Goal: Information Seeking & Learning: Learn about a topic

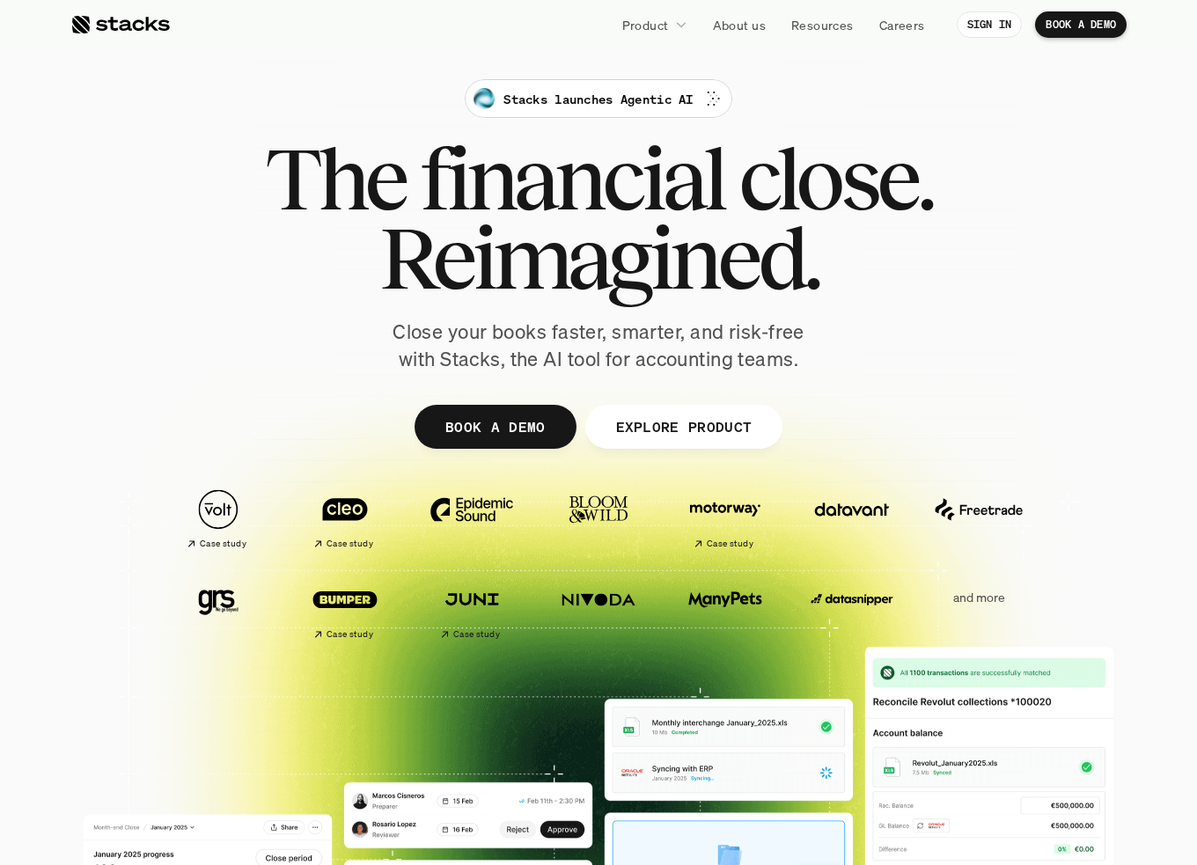
click at [306, 358] on div "Stacks launches Agentic AI The financial close. Reimagined. Close your books fa…" at bounding box center [598, 226] width 985 height 294
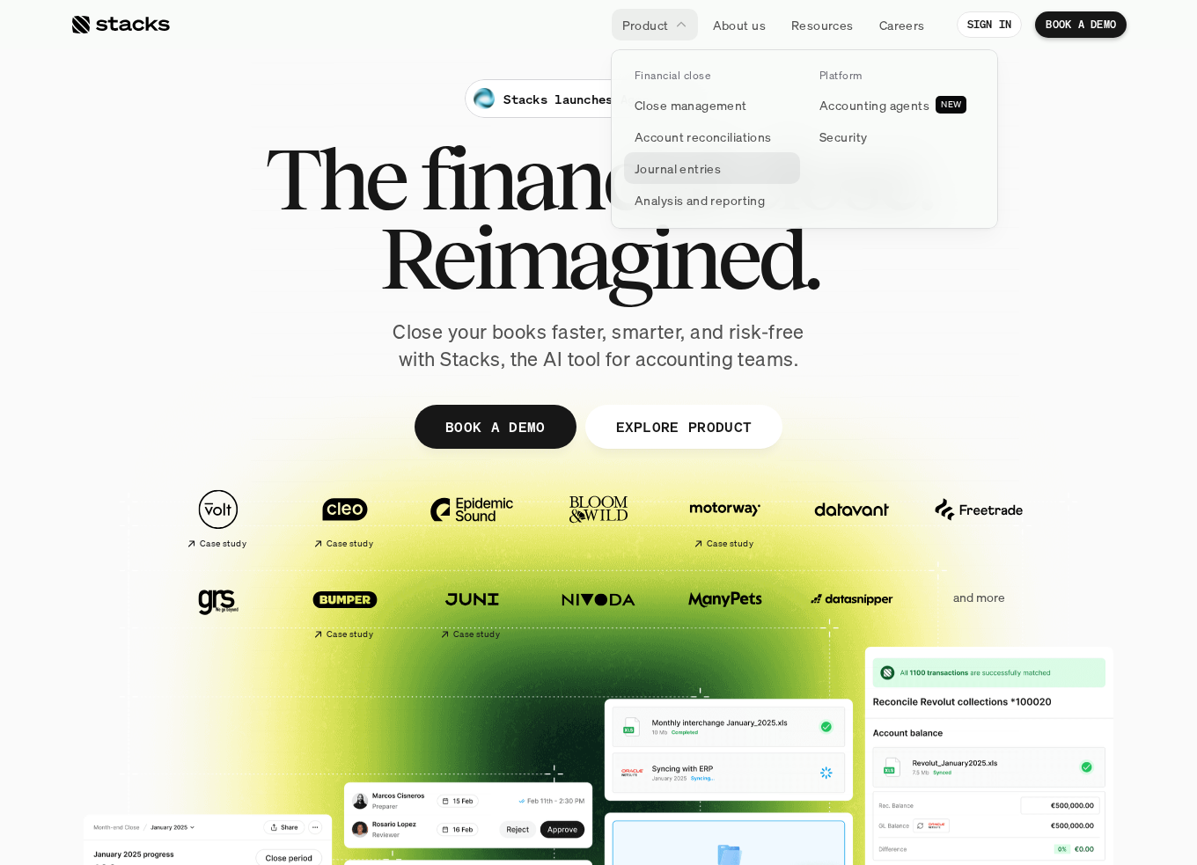
click at [721, 172] on link "Journal entries" at bounding box center [712, 168] width 176 height 32
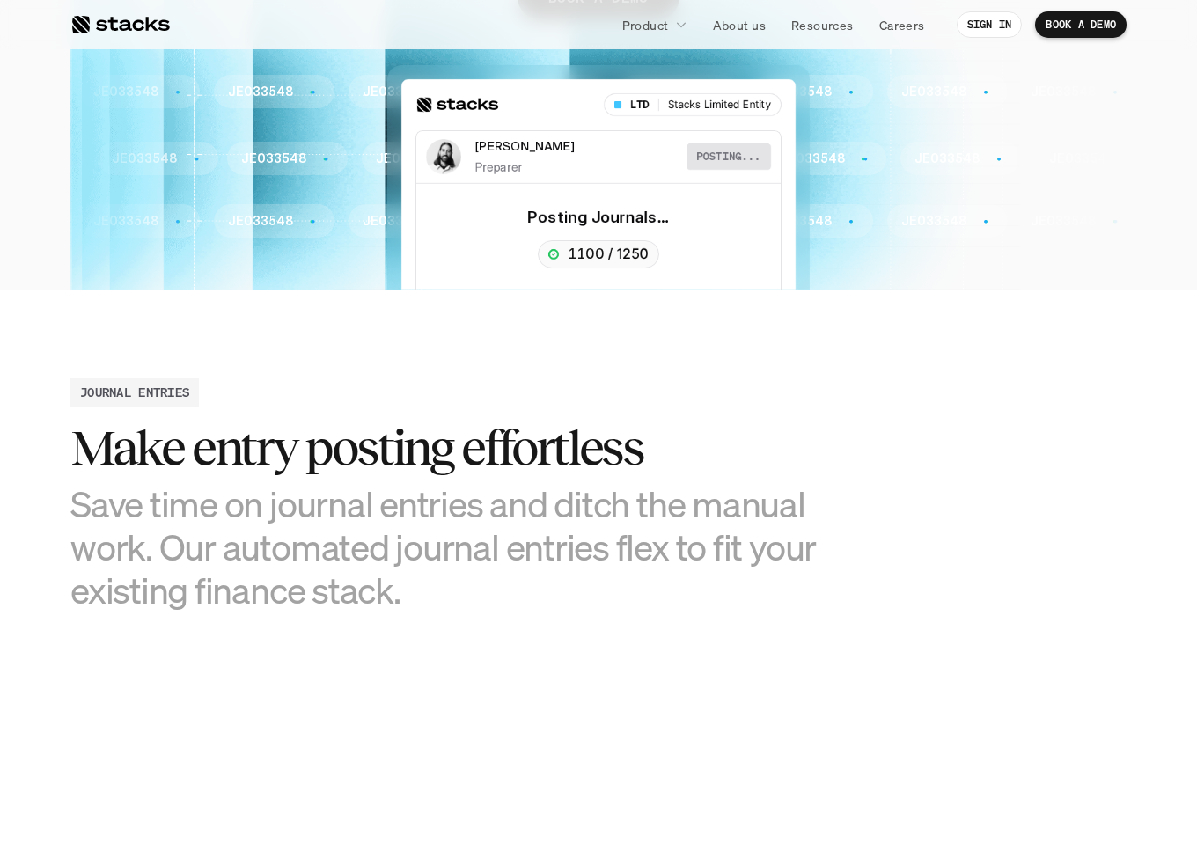
scroll to position [528, 0]
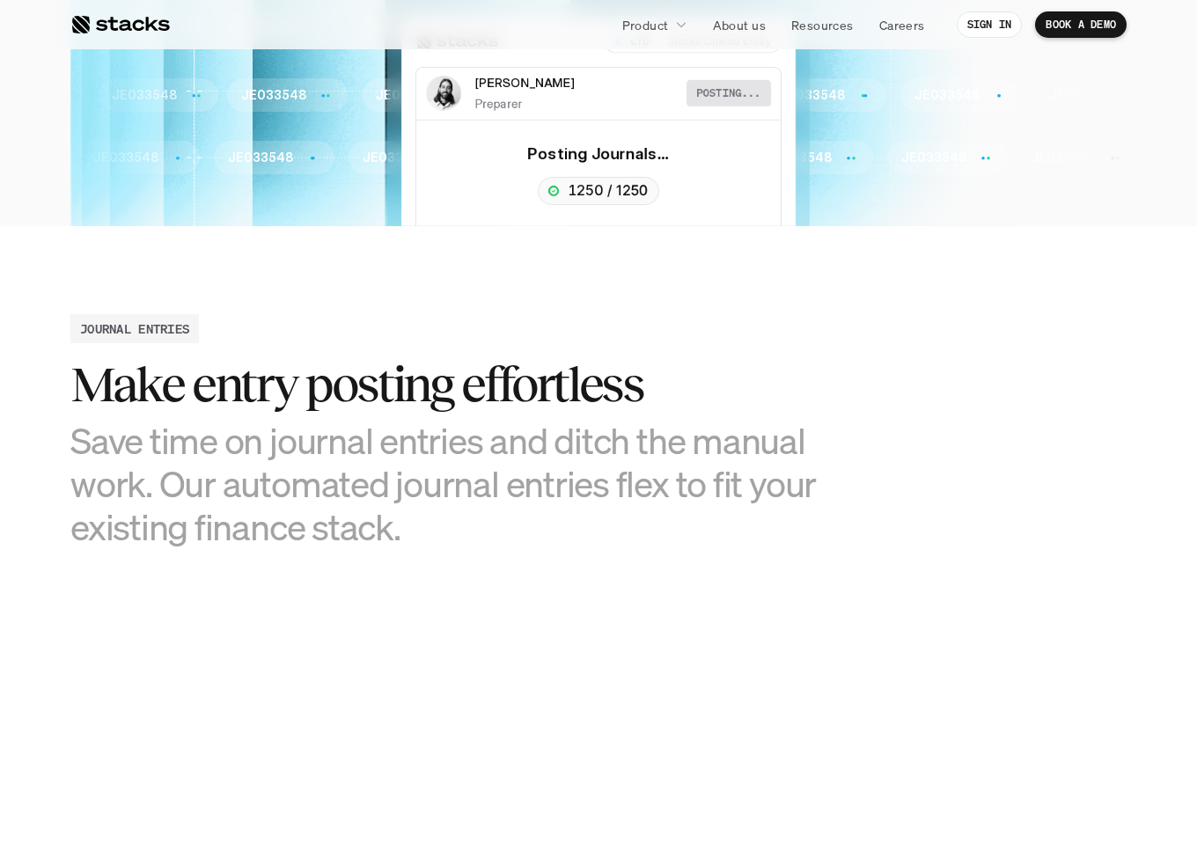
click at [580, 437] on h3 "Save time on journal entries and ditch the manual work. Our automated journal e…" at bounding box center [466, 484] width 792 height 130
click at [416, 474] on h3 "Save time on journal entries and ditch the manual work. Our automated journal e…" at bounding box center [466, 484] width 792 height 130
drag, startPoint x: 267, startPoint y: 513, endPoint x: -1, endPoint y: 423, distance: 282.1
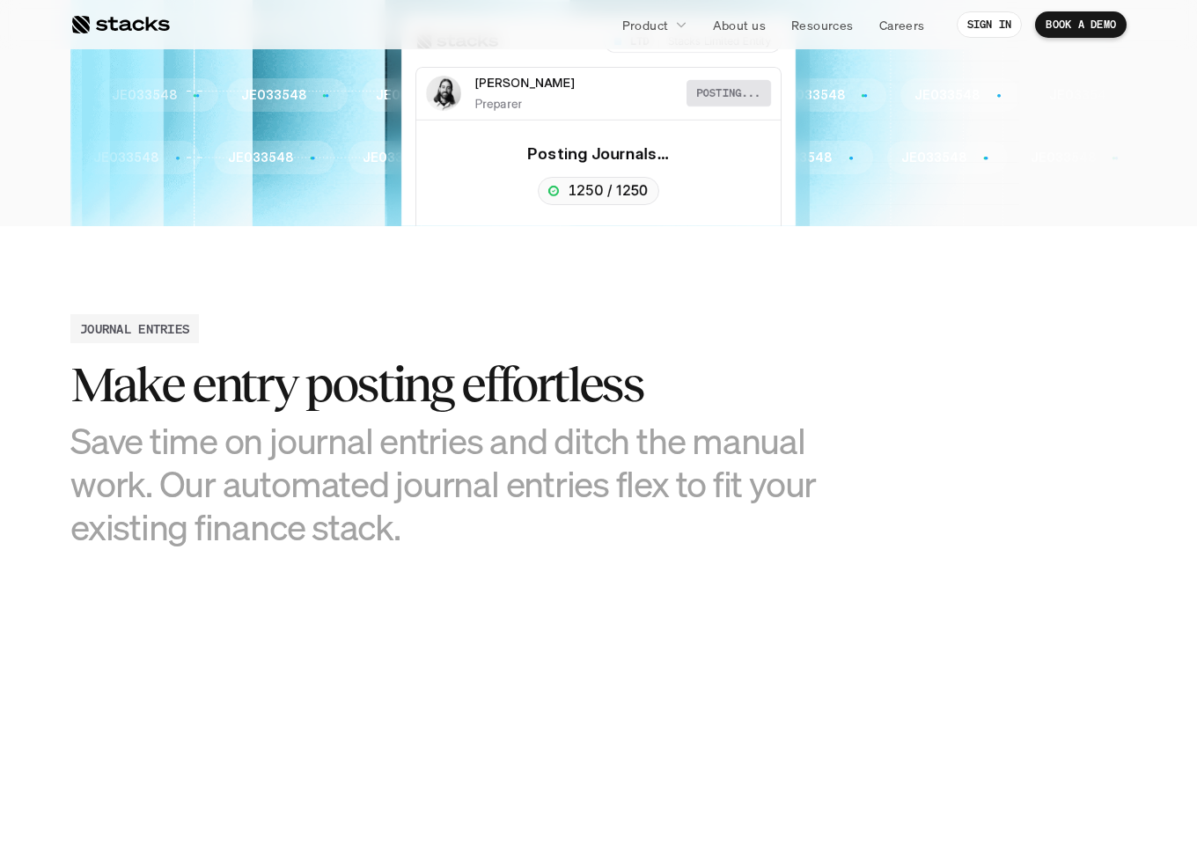
click at [224, 466] on h3 "Save time on journal entries and ditch the manual work. Our automated journal e…" at bounding box center [466, 484] width 792 height 130
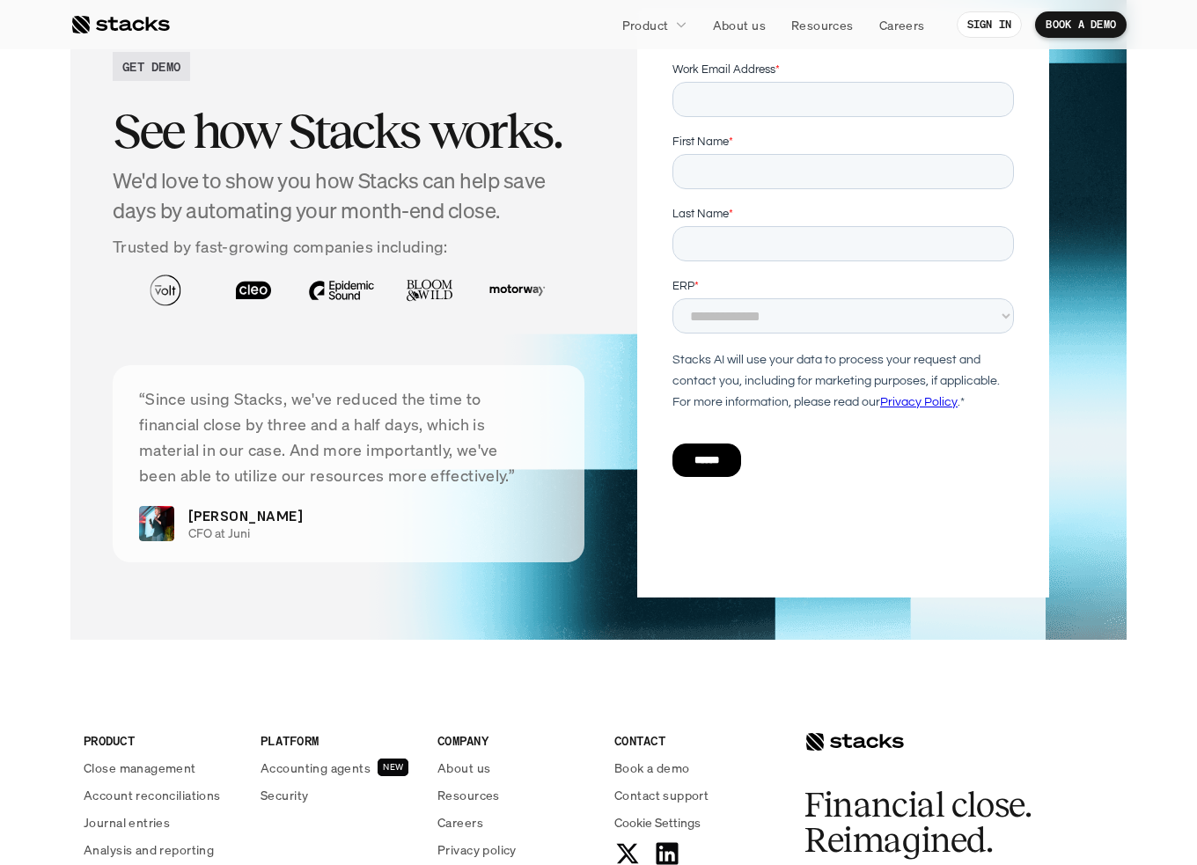
scroll to position [3344, 0]
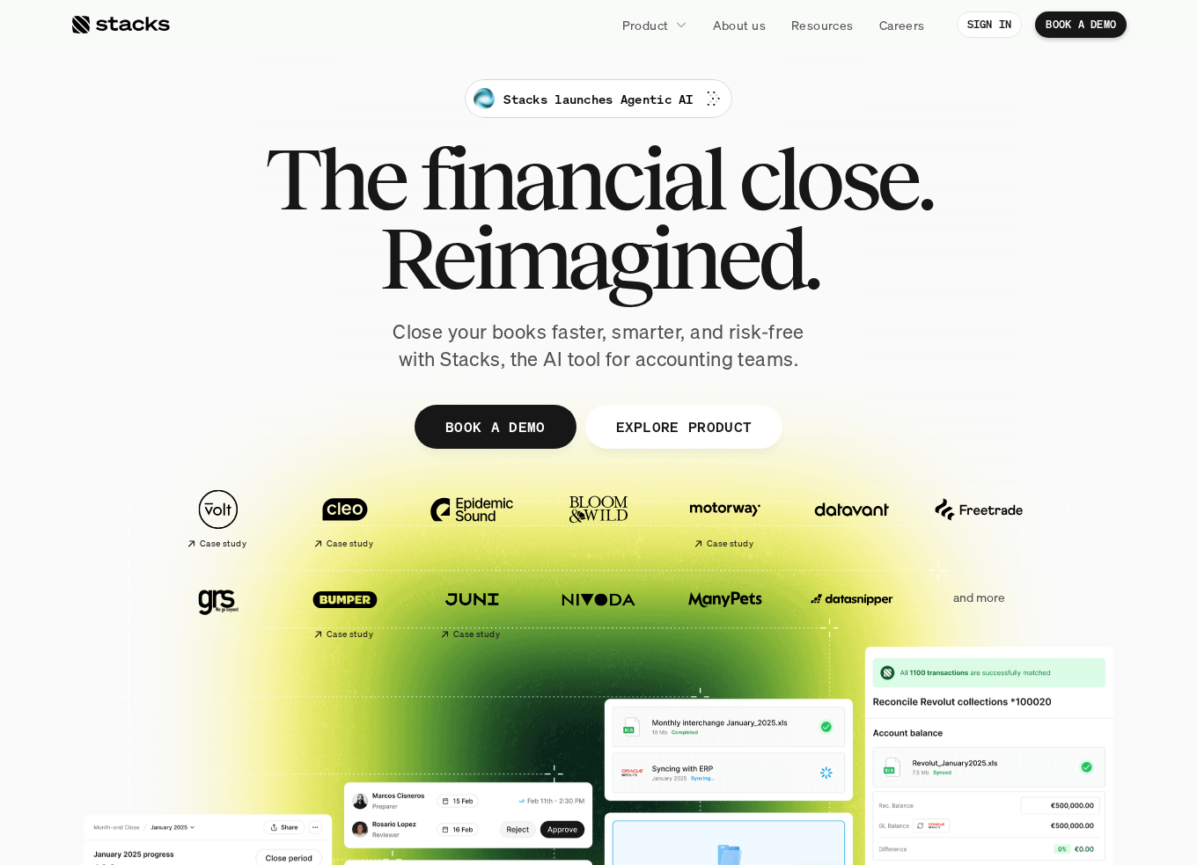
click at [567, 338] on p "Close your books faster, smarter, and risk-free with Stacks, the AI tool for ac…" at bounding box center [598, 346] width 440 height 55
click at [795, 353] on p "Close your books faster, smarter, and risk-free with Stacks, the AI tool for ac…" at bounding box center [598, 346] width 440 height 55
drag, startPoint x: 800, startPoint y: 362, endPoint x: 401, endPoint y: 320, distance: 400.7
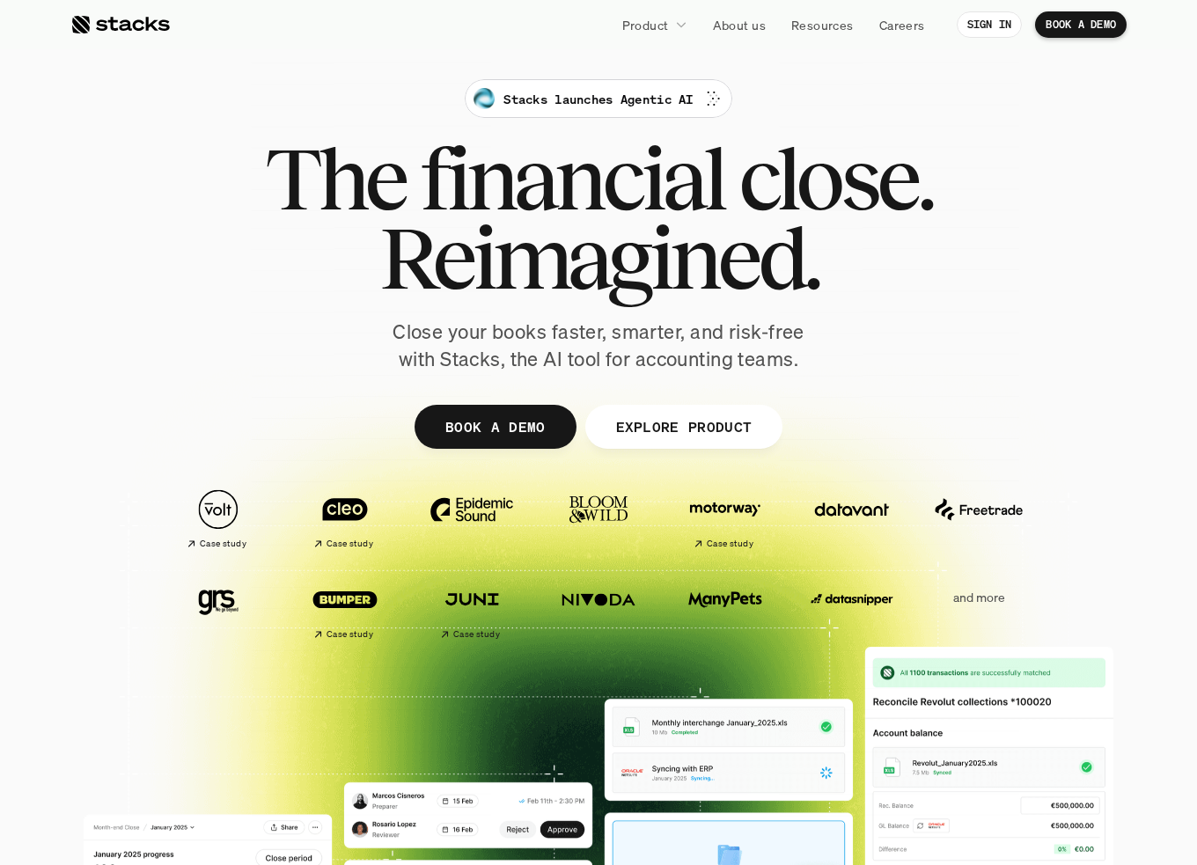
click at [401, 320] on div "Stacks launches Agentic AI The financial close. Reimagined. Close your books fa…" at bounding box center [598, 226] width 985 height 294
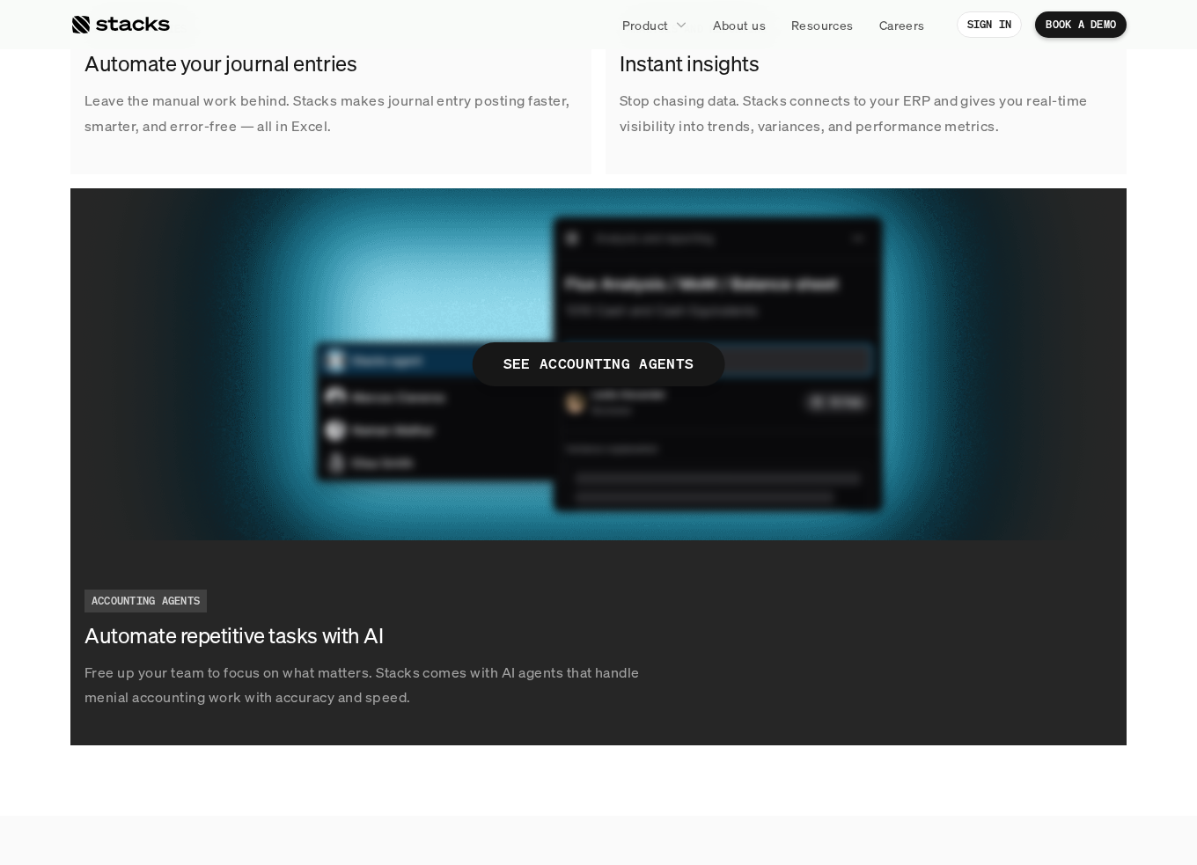
scroll to position [3168, 0]
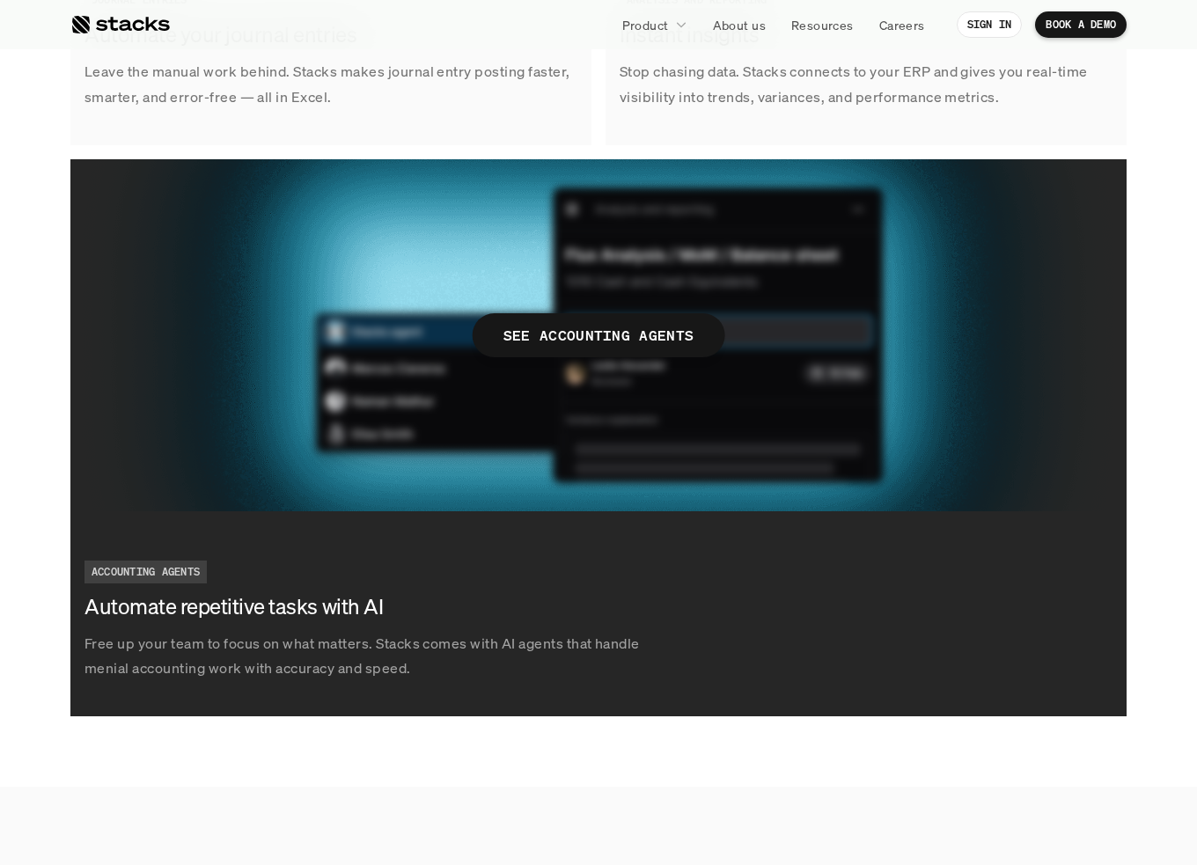
click at [602, 333] on p "SEE ACCOUNTING AGENTS" at bounding box center [598, 335] width 191 height 26
click at [634, 325] on p "SEE ACCOUNTING AGENTS" at bounding box center [598, 335] width 191 height 26
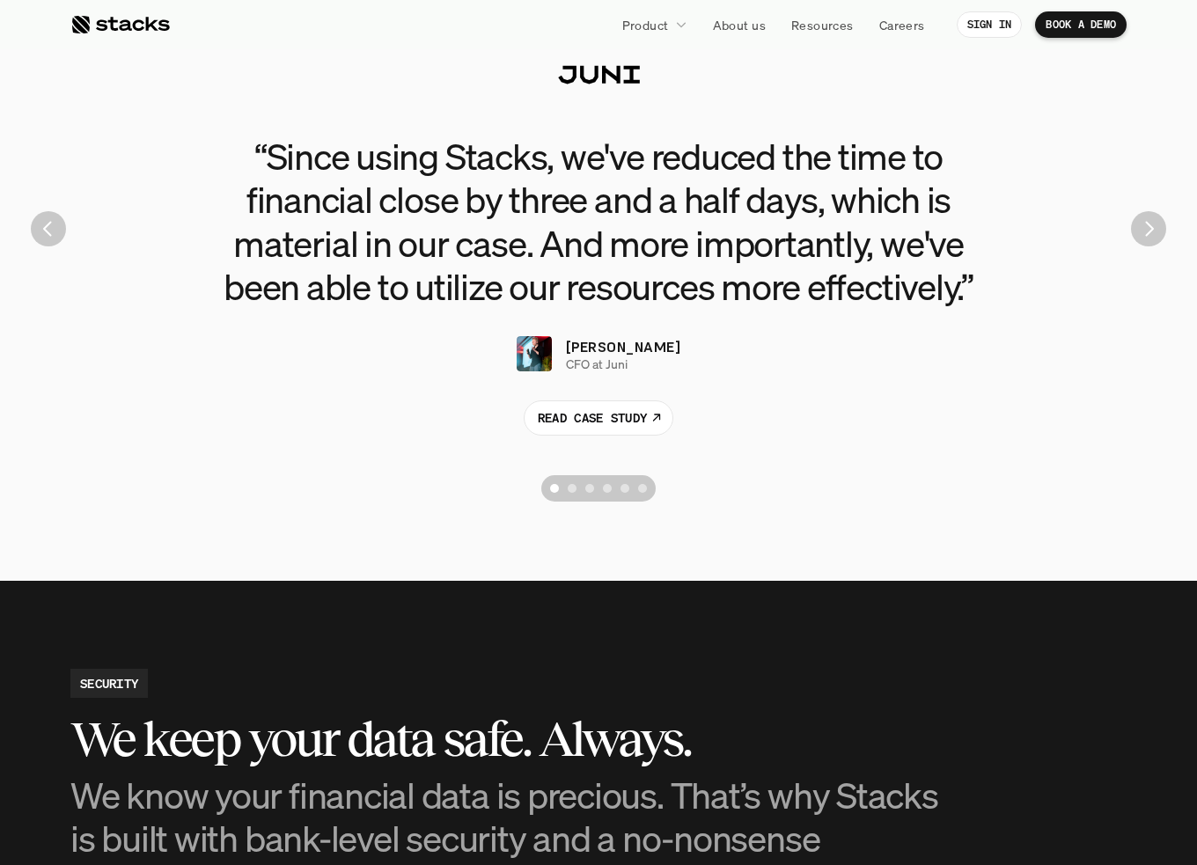
scroll to position [4047, 0]
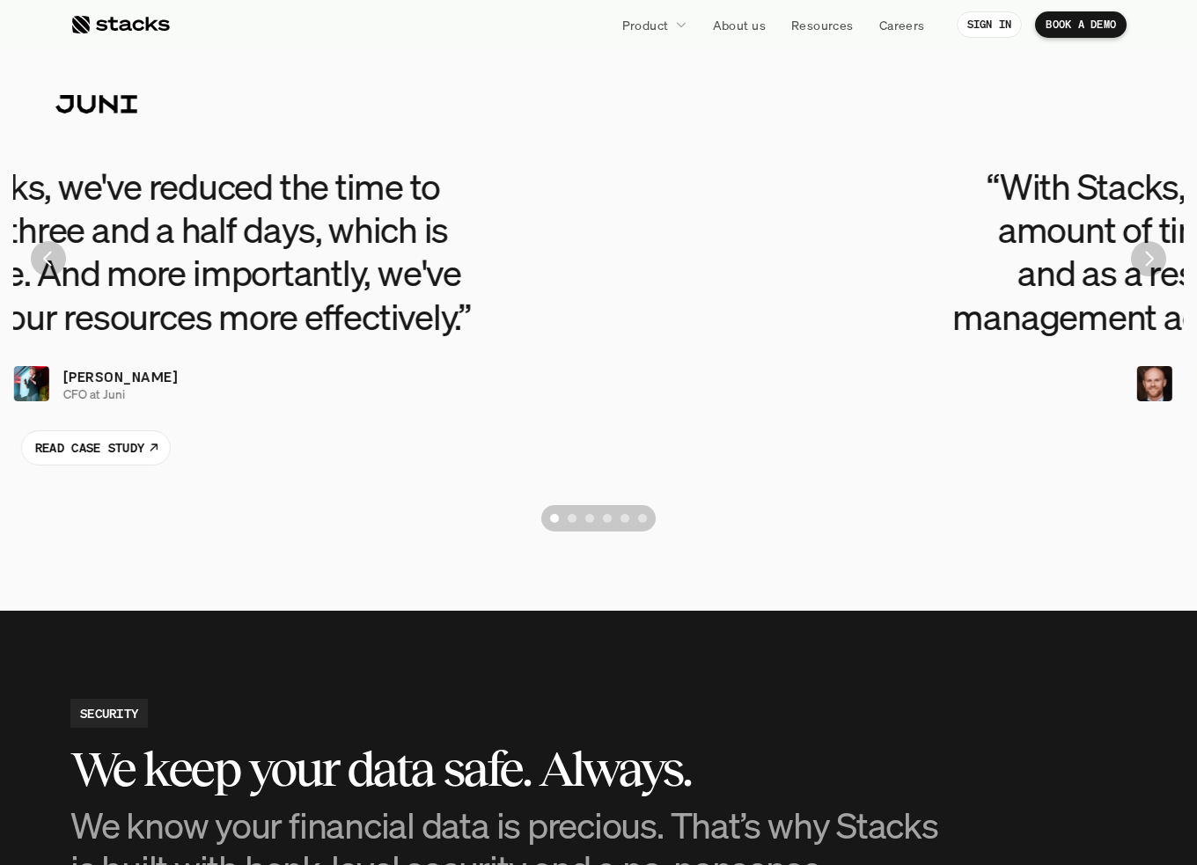
drag, startPoint x: 731, startPoint y: 288, endPoint x: 285, endPoint y: 279, distance: 446.2
click at [285, 280] on h3 "“Since using Stacks, we've reduced the time to financial close by three and a h…" at bounding box center [96, 251] width 792 height 173
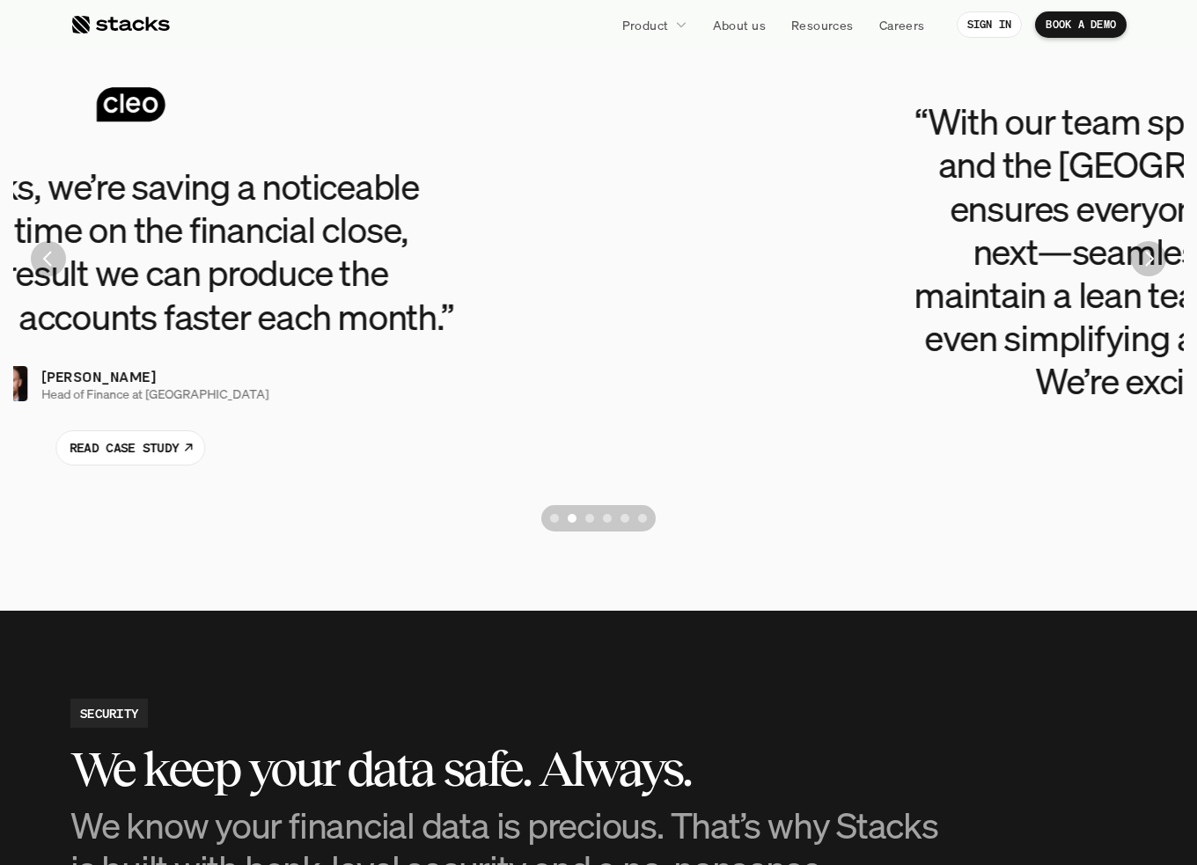
drag, startPoint x: 824, startPoint y: 261, endPoint x: 353, endPoint y: 260, distance: 470.7
click at [353, 260] on h3 "“With Stacks, we’re saving a noticeable amount of time on the financial close, …" at bounding box center [130, 251] width 792 height 173
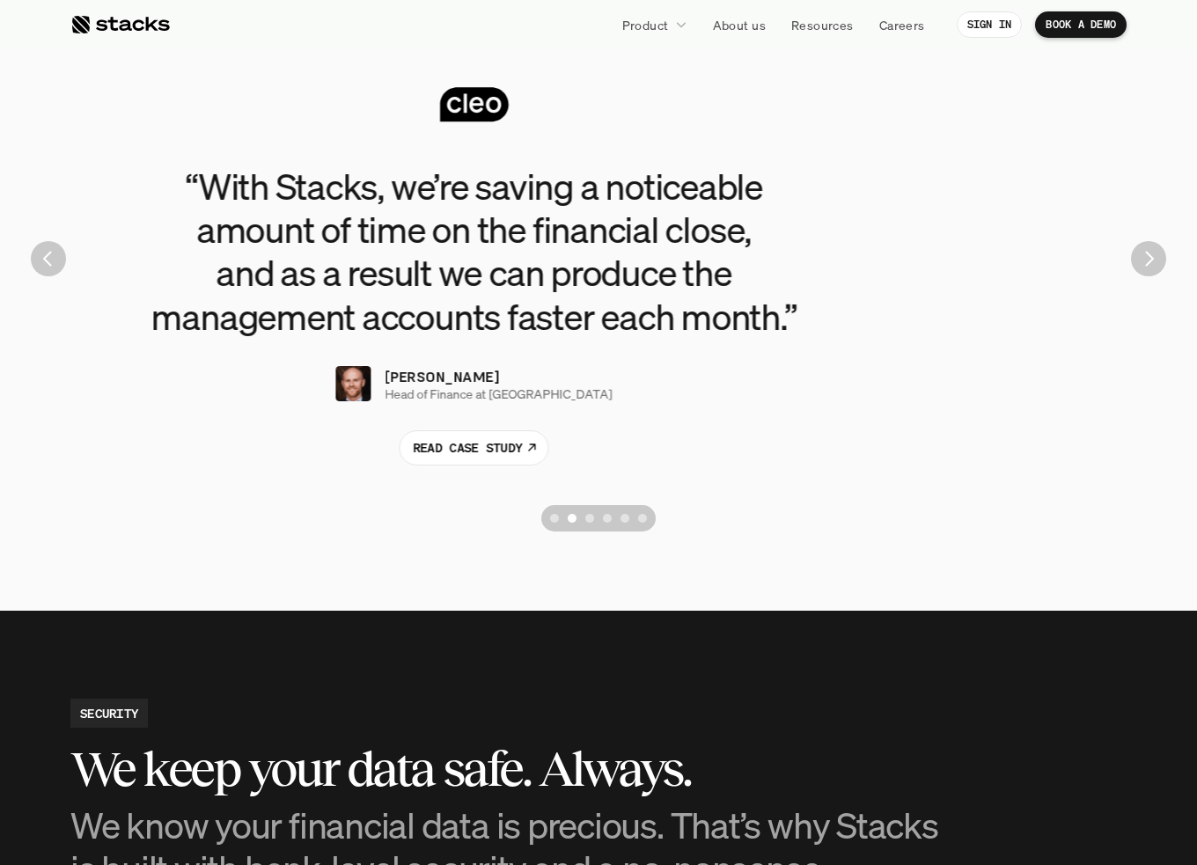
drag, startPoint x: 599, startPoint y: 273, endPoint x: -1, endPoint y: 268, distance: 600.1
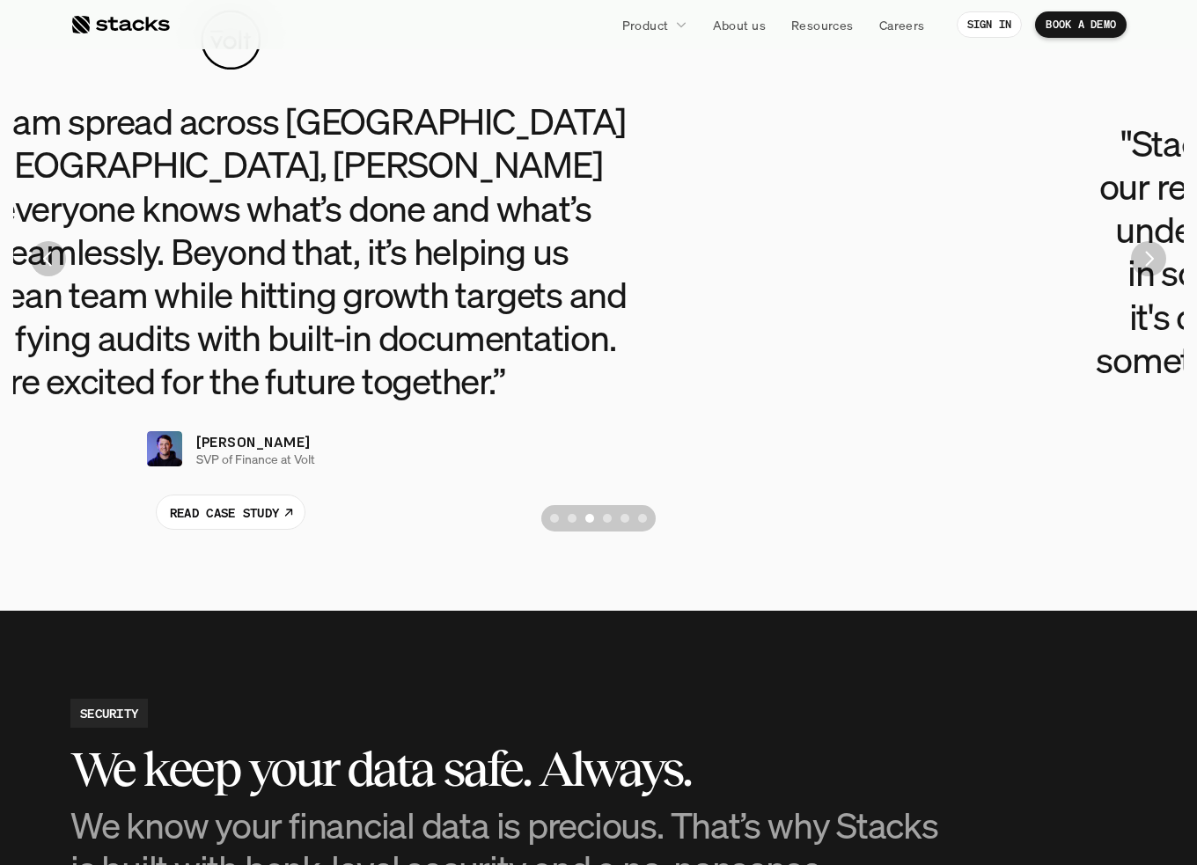
drag, startPoint x: 865, startPoint y: 289, endPoint x: 216, endPoint y: 282, distance: 648.5
click at [216, 282] on h3 "“With our team spread across [GEOGRAPHIC_DATA] and the [GEOGRAPHIC_DATA], [PERS…" at bounding box center [231, 250] width 792 height 303
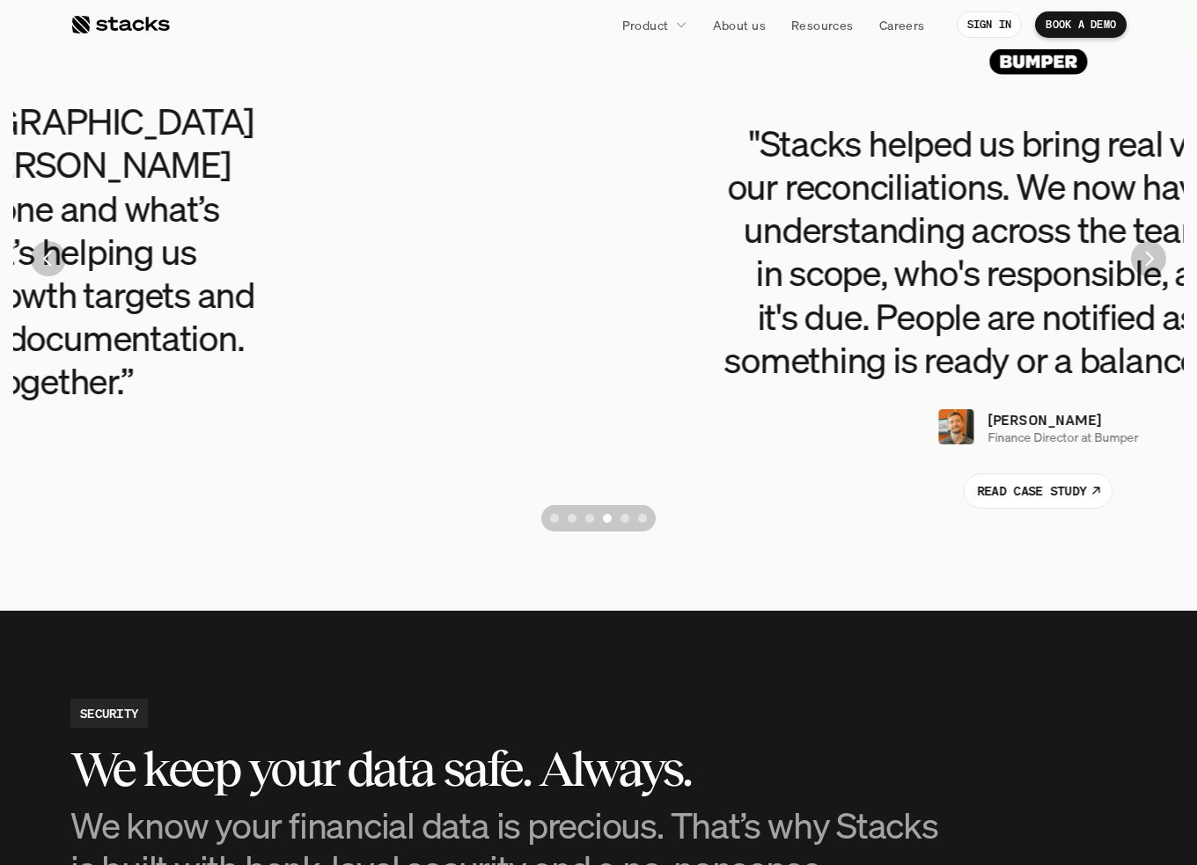
drag, startPoint x: 221, startPoint y: 280, endPoint x: 760, endPoint y: 300, distance: 539.7
click at [713, 302] on div ""Stacks helped us bring real visibility to our reconciliations. We now have a s…" at bounding box center [1037, 314] width 1056 height 387
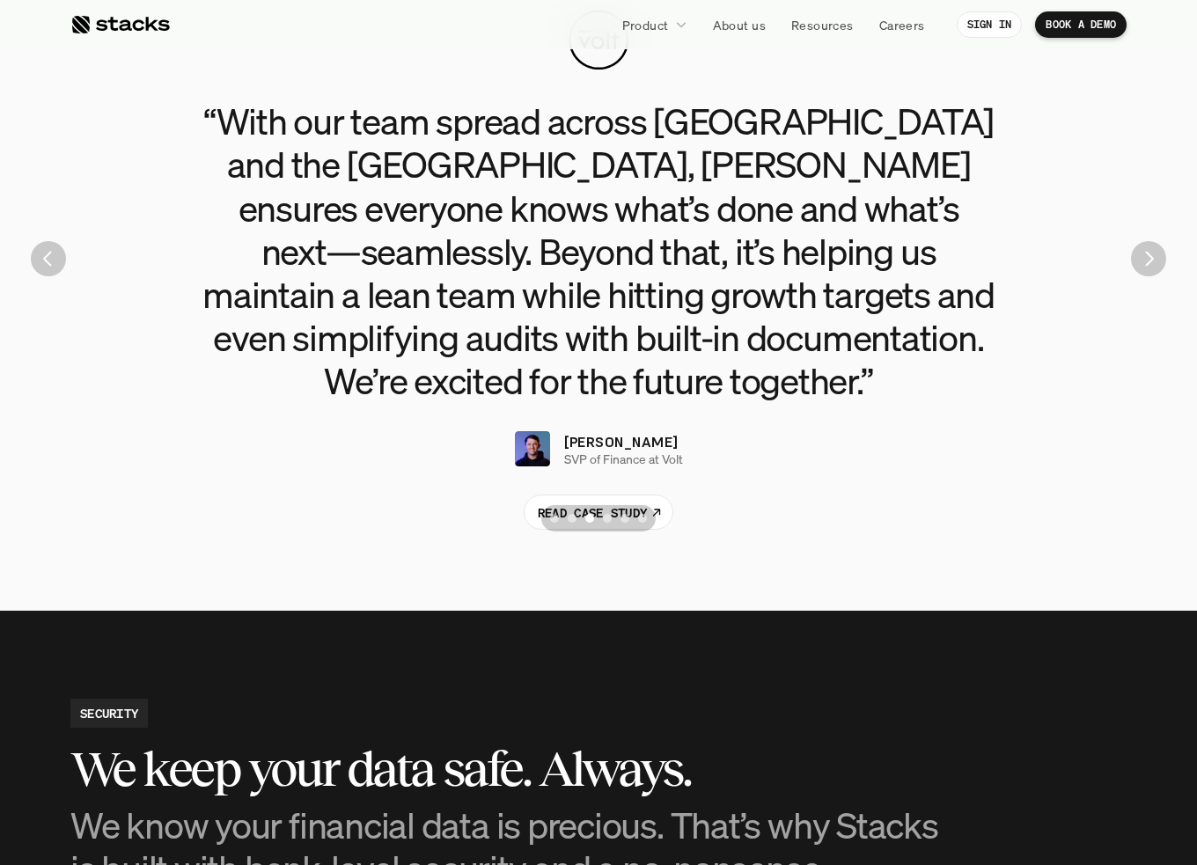
click at [614, 452] on p "SVP of Finance at Volt" at bounding box center [623, 459] width 119 height 15
click at [622, 503] on p "READ CASE STUDY" at bounding box center [592, 512] width 109 height 18
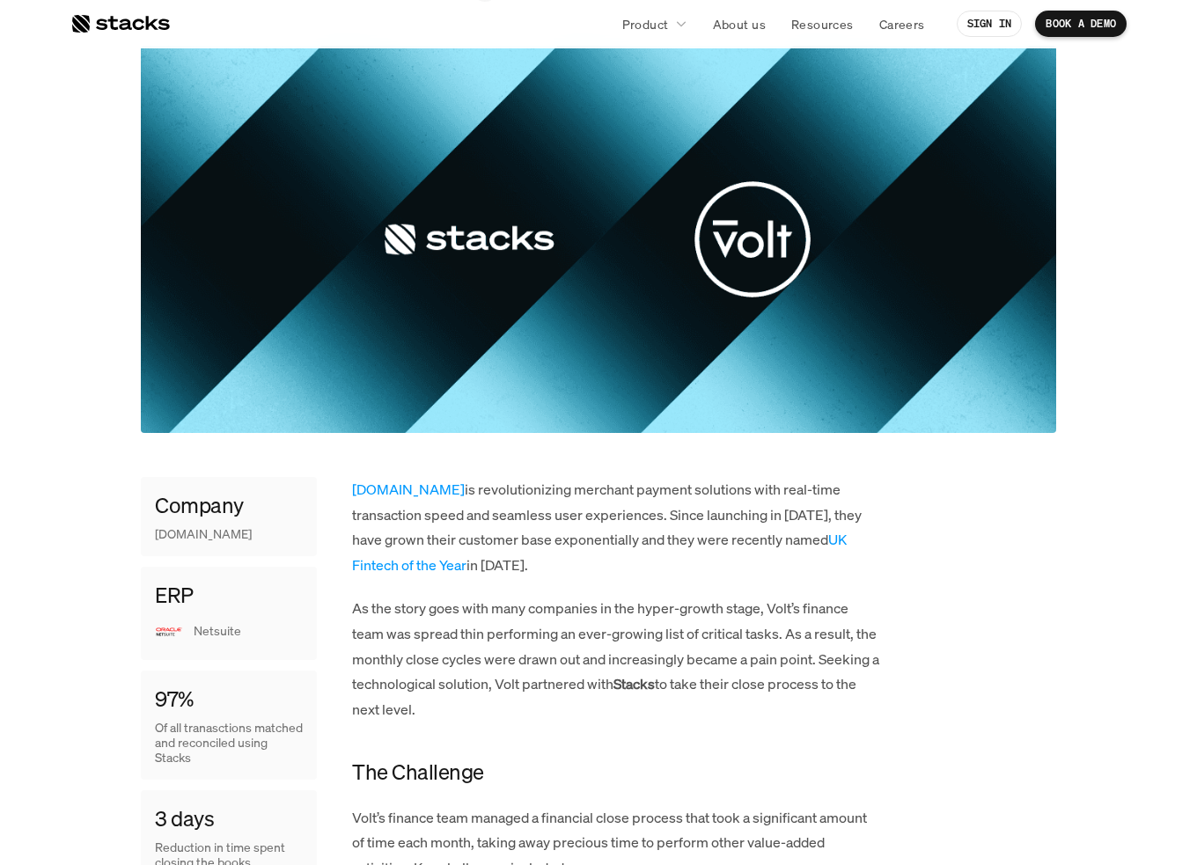
scroll to position [616, 0]
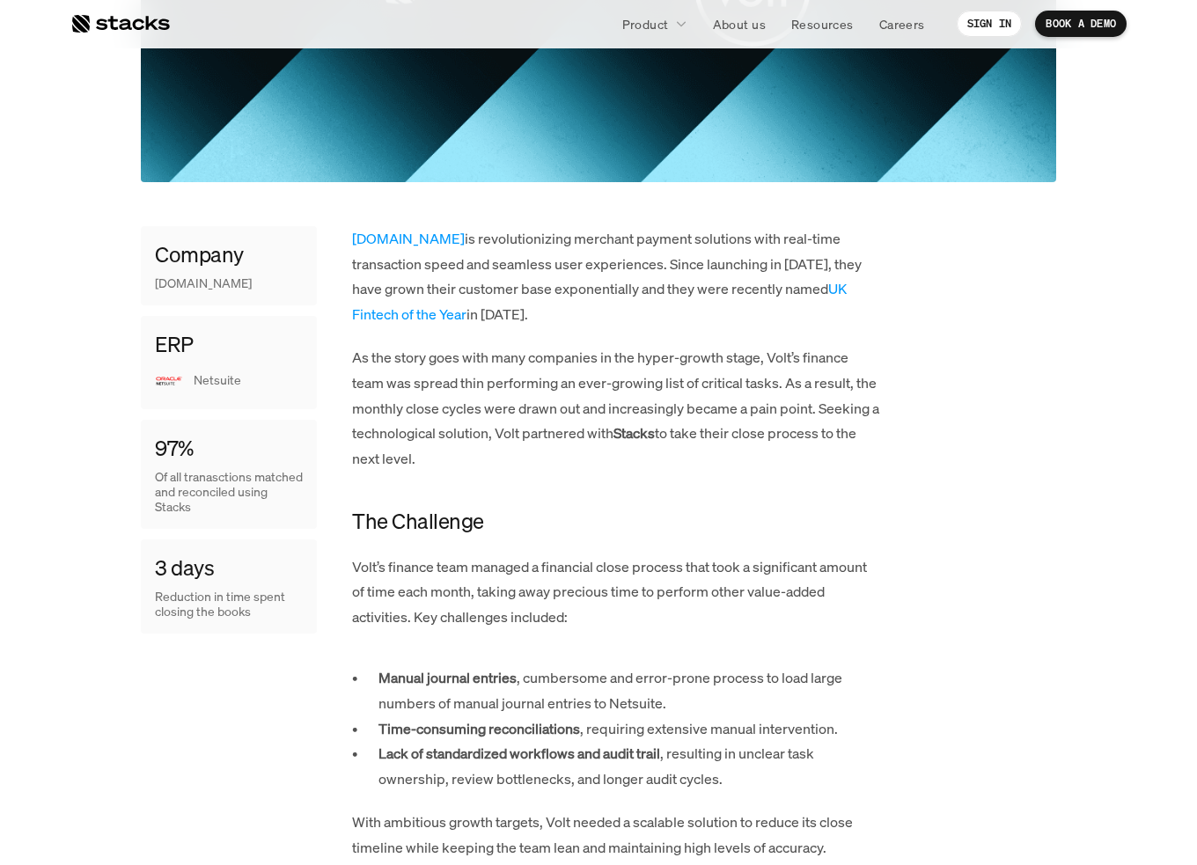
click at [493, 237] on p "[DOMAIN_NAME] is revolutionizing merchant payment solutions with real-time tran…" at bounding box center [616, 276] width 528 height 101
click at [534, 393] on p "As the story goes with many companies in the hyper-growth stage, Volt’s finance…" at bounding box center [616, 408] width 528 height 127
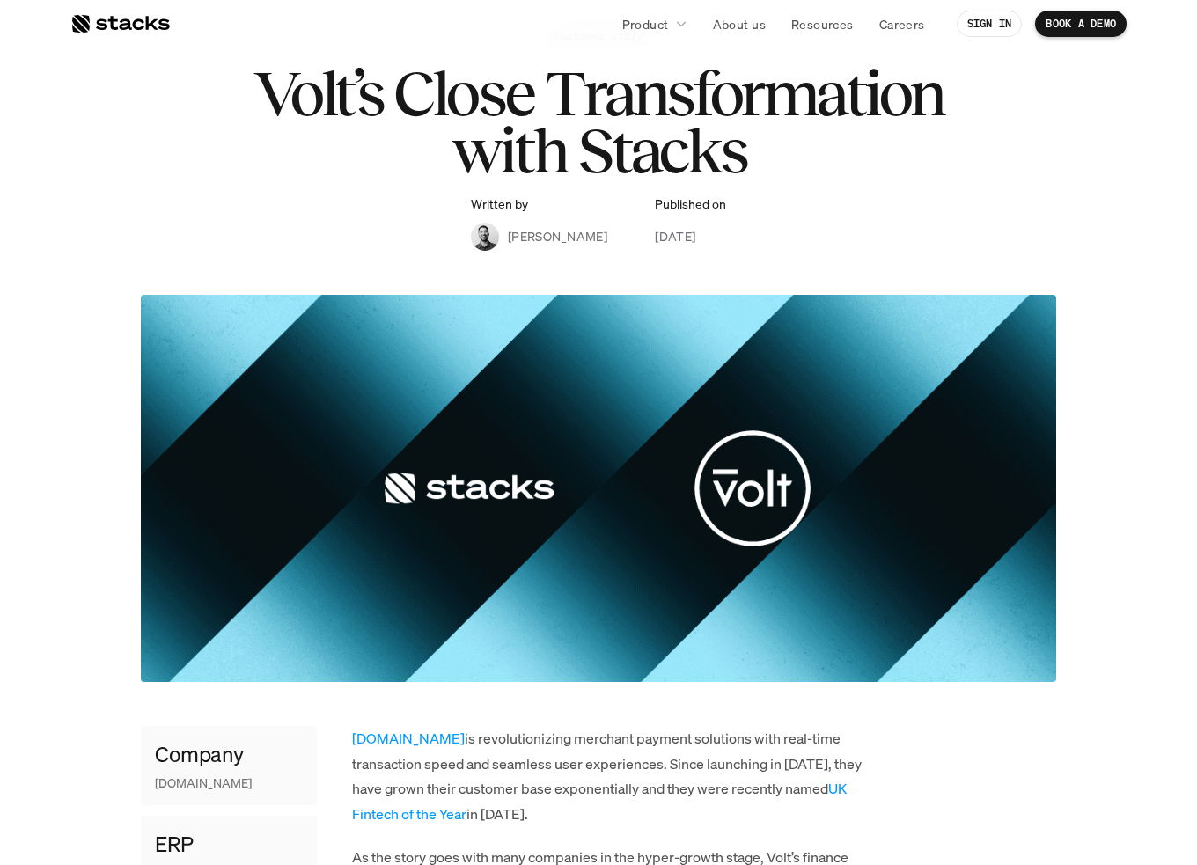
scroll to position [0, 0]
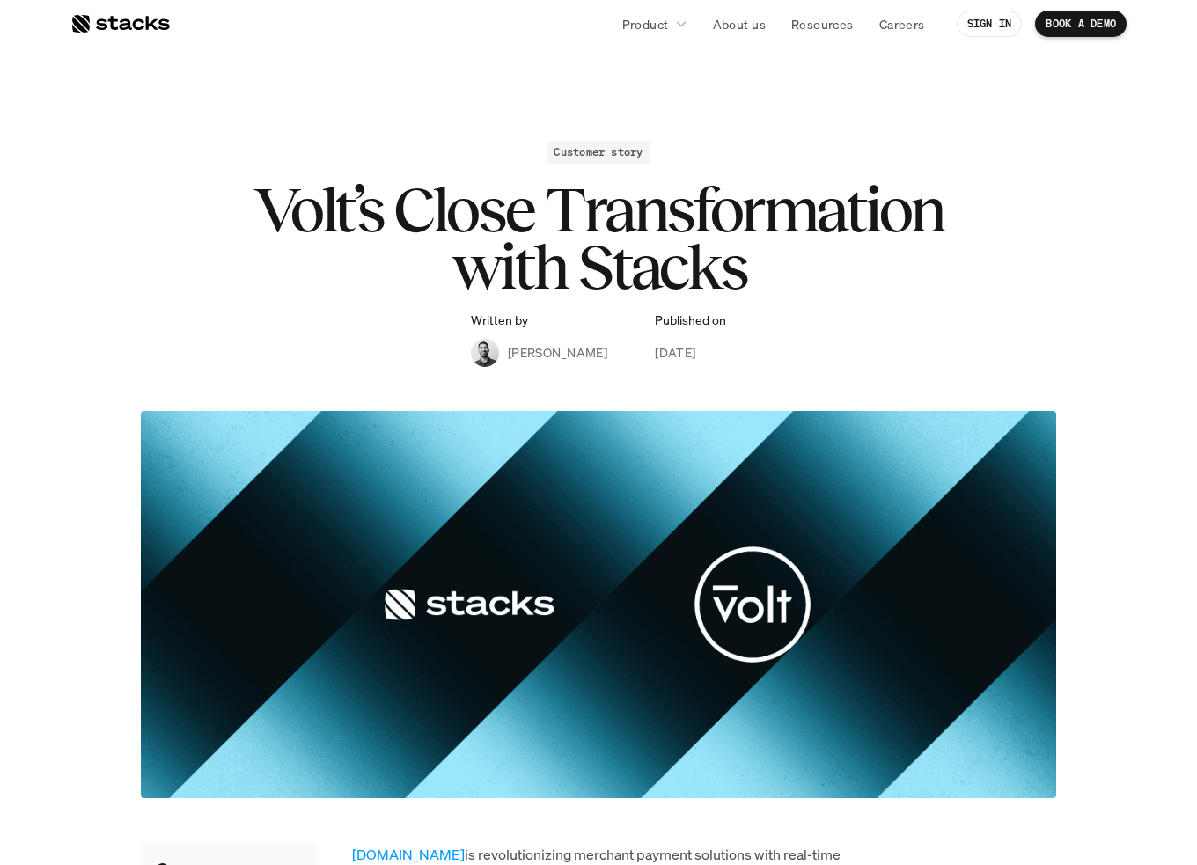
click at [623, 156] on h2 "Customer story" at bounding box center [597, 152] width 89 height 12
click at [826, 29] on p "Resources" at bounding box center [822, 24] width 62 height 18
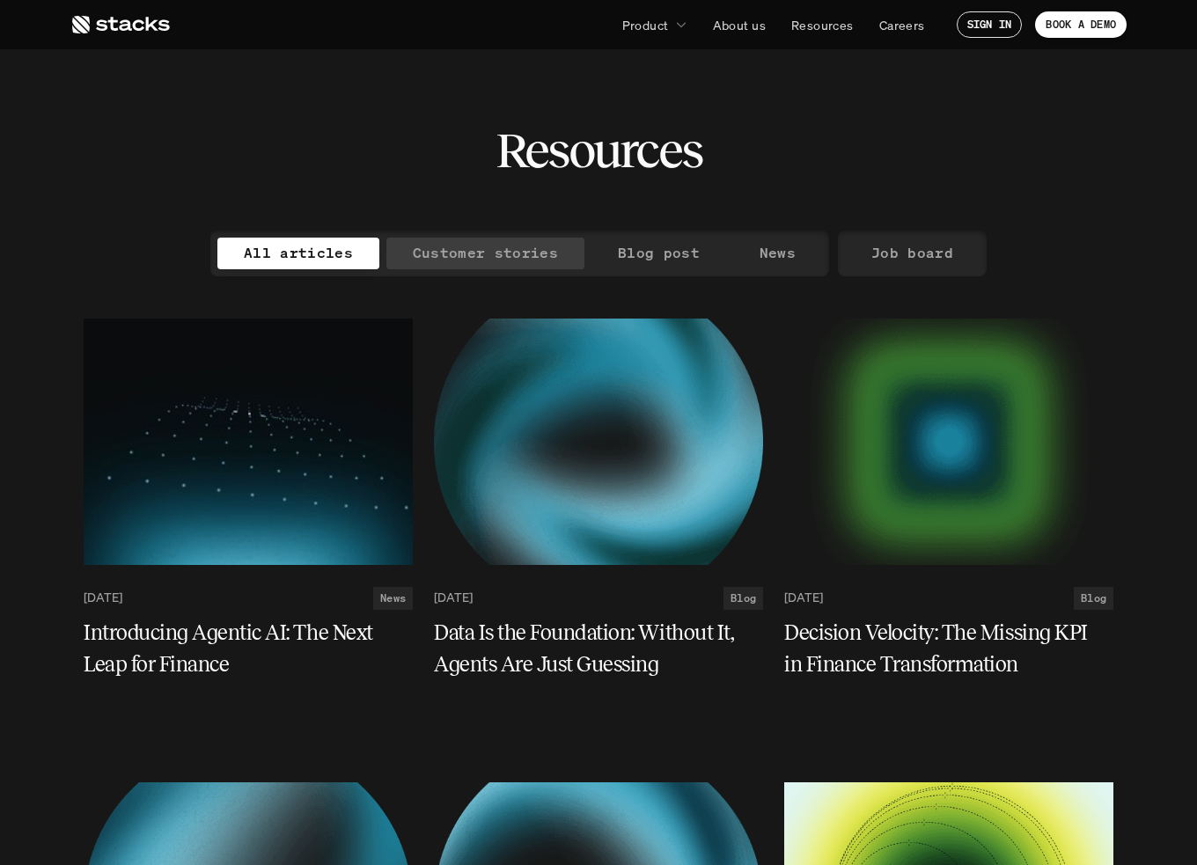
click at [509, 260] on p "Customer stories" at bounding box center [485, 253] width 145 height 26
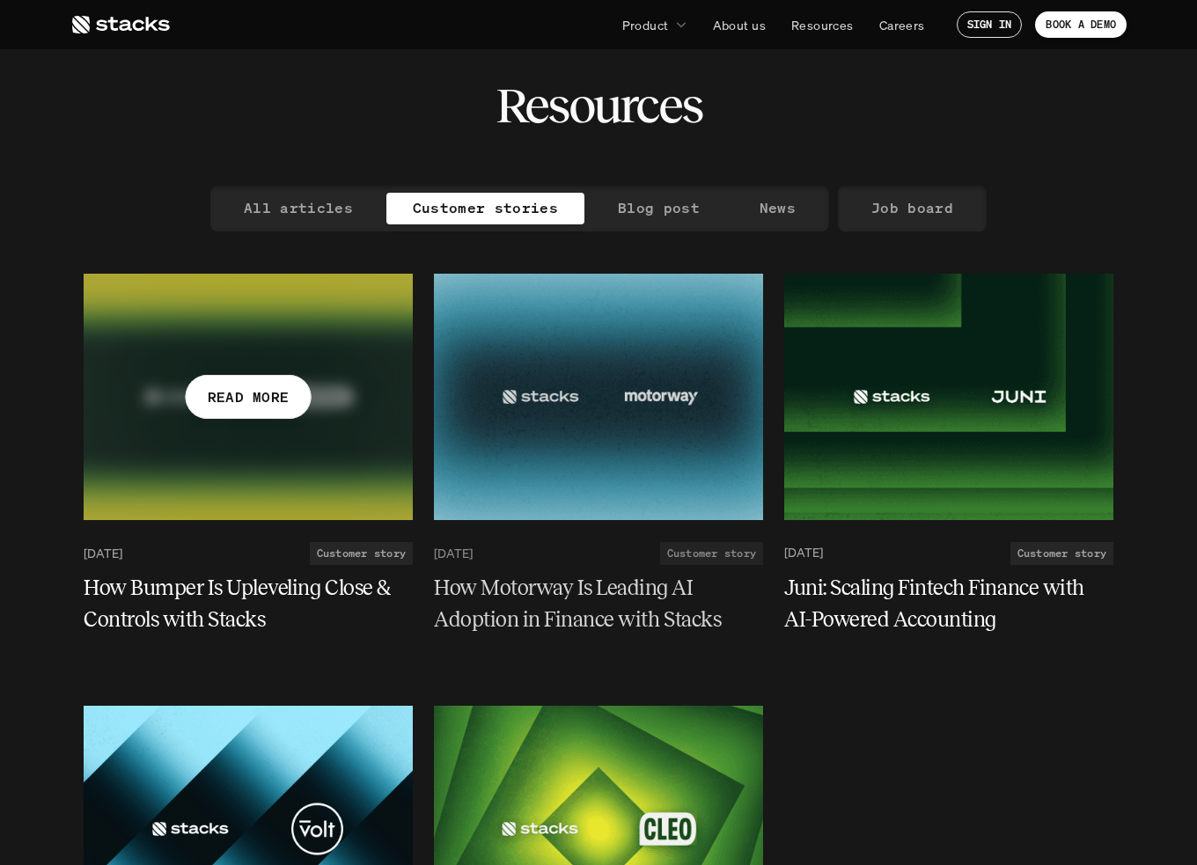
scroll to position [88, 0]
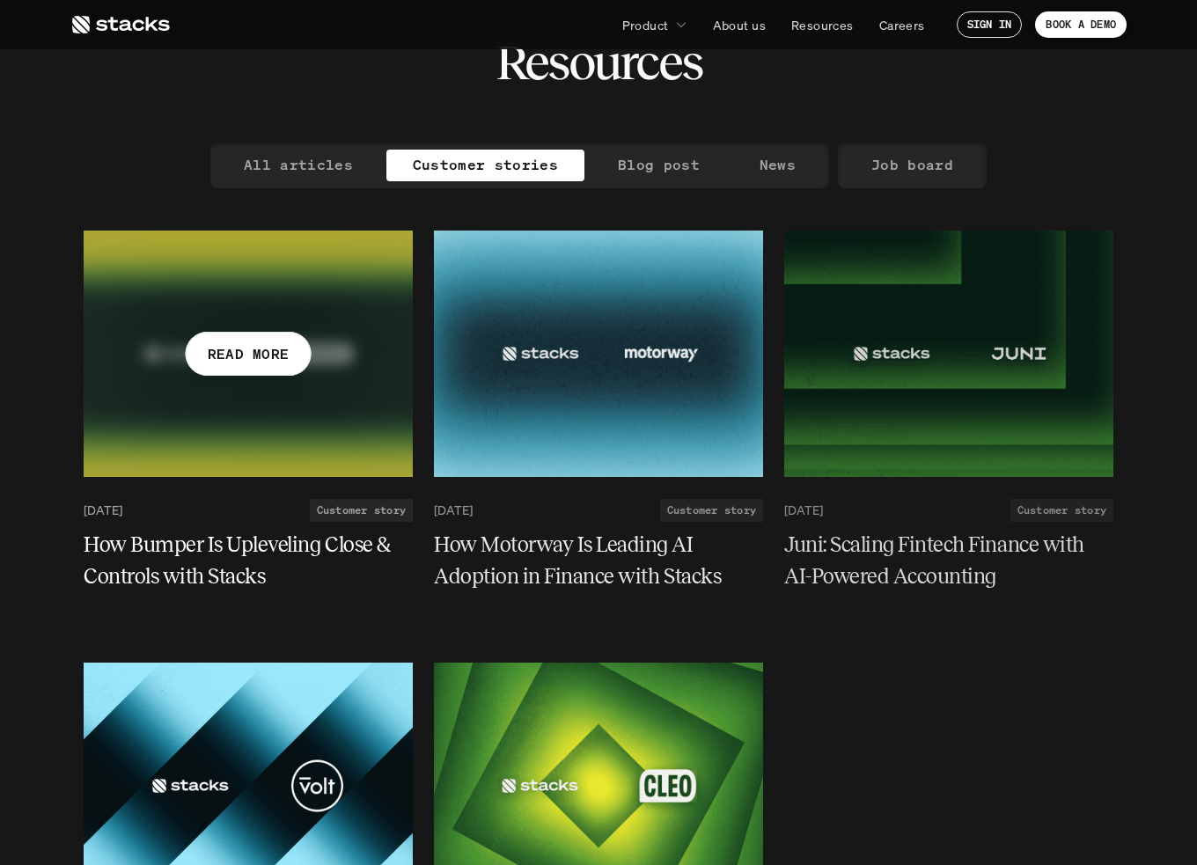
click at [256, 366] on div "READ MORE" at bounding box center [249, 354] width 126 height 44
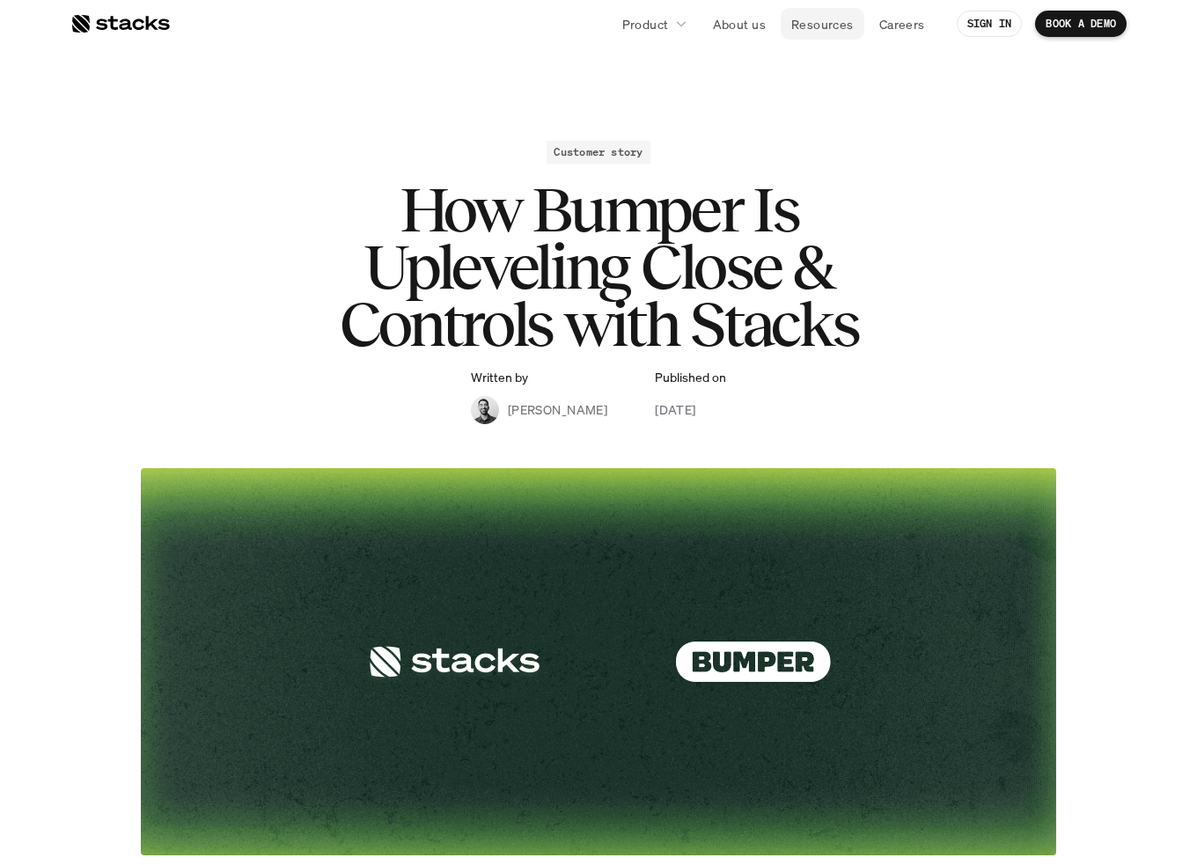
click at [837, 18] on p "Resources" at bounding box center [822, 24] width 62 height 18
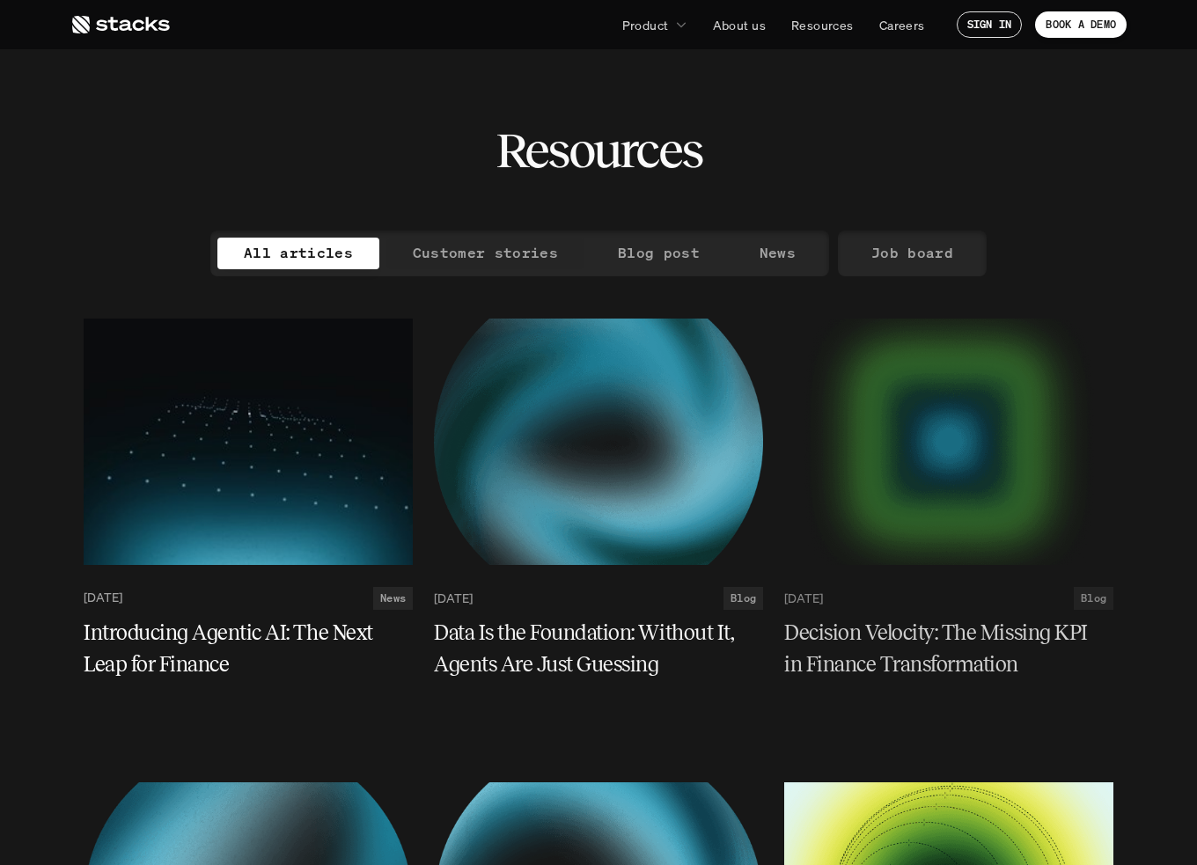
click at [503, 260] on p "Customer stories" at bounding box center [485, 253] width 145 height 26
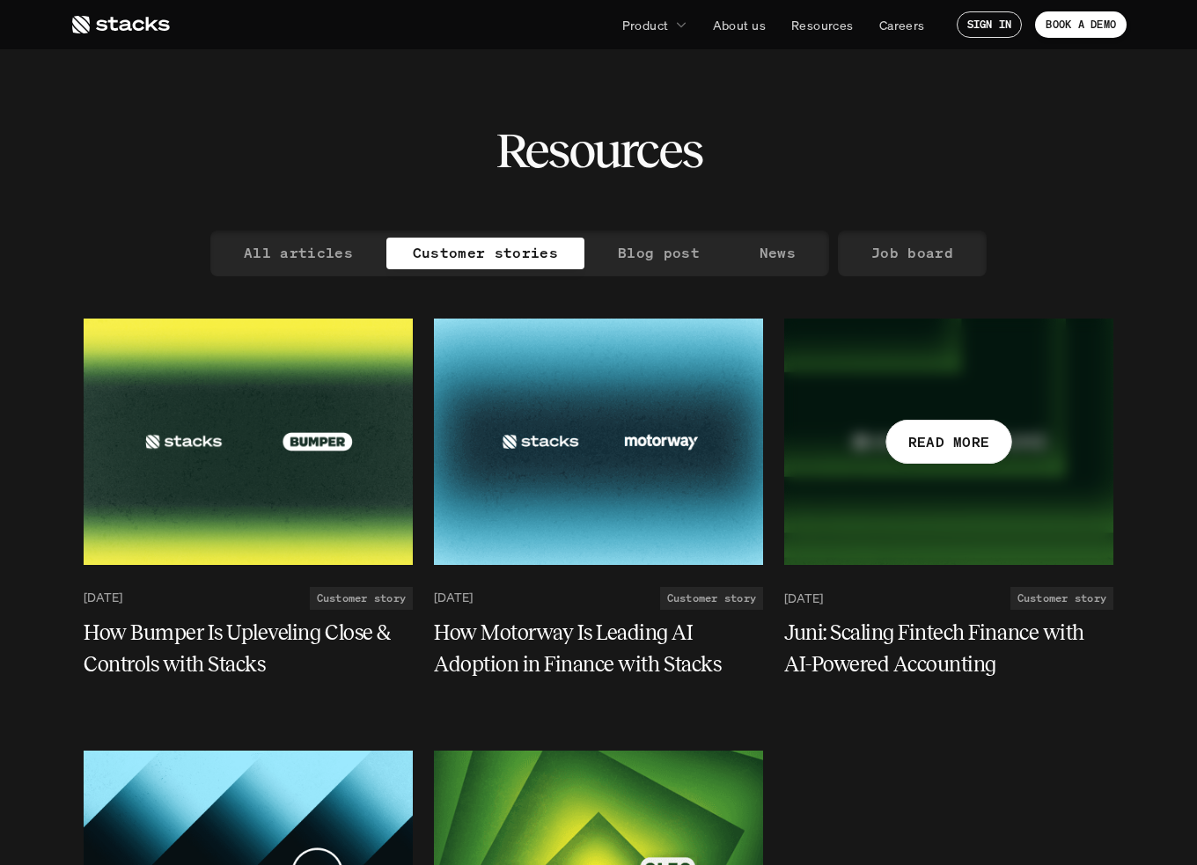
click at [970, 450] on p "READ MORE" at bounding box center [949, 441] width 82 height 26
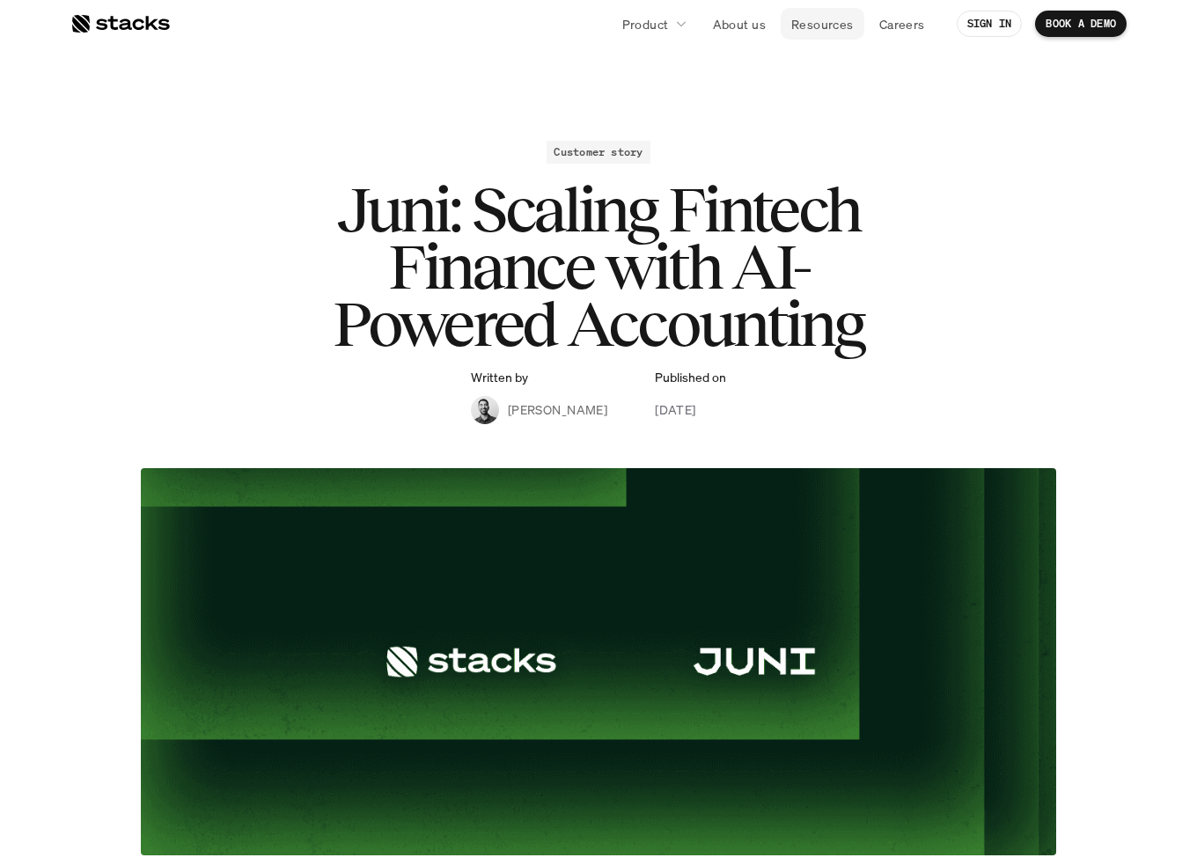
click at [841, 22] on p "Resources" at bounding box center [822, 24] width 62 height 18
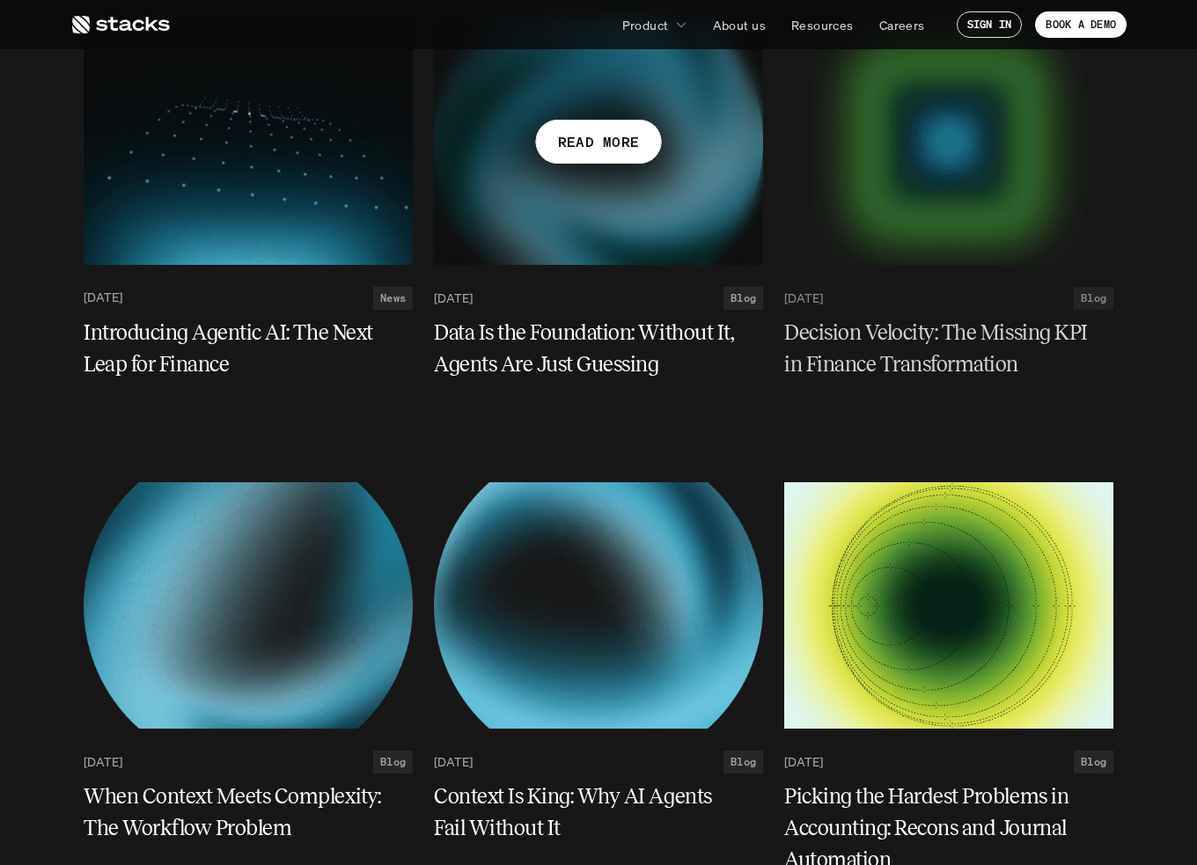
scroll to position [528, 0]
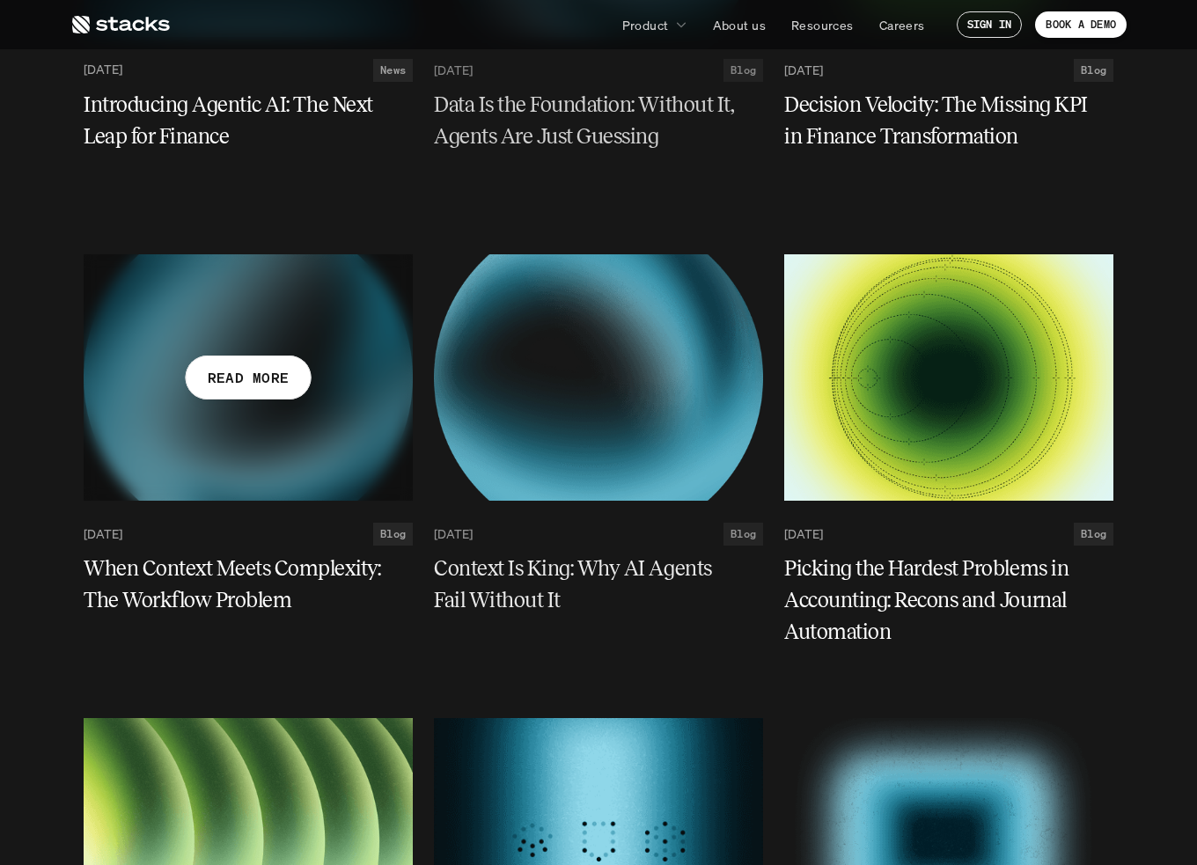
click at [247, 385] on p "READ MORE" at bounding box center [249, 378] width 82 height 26
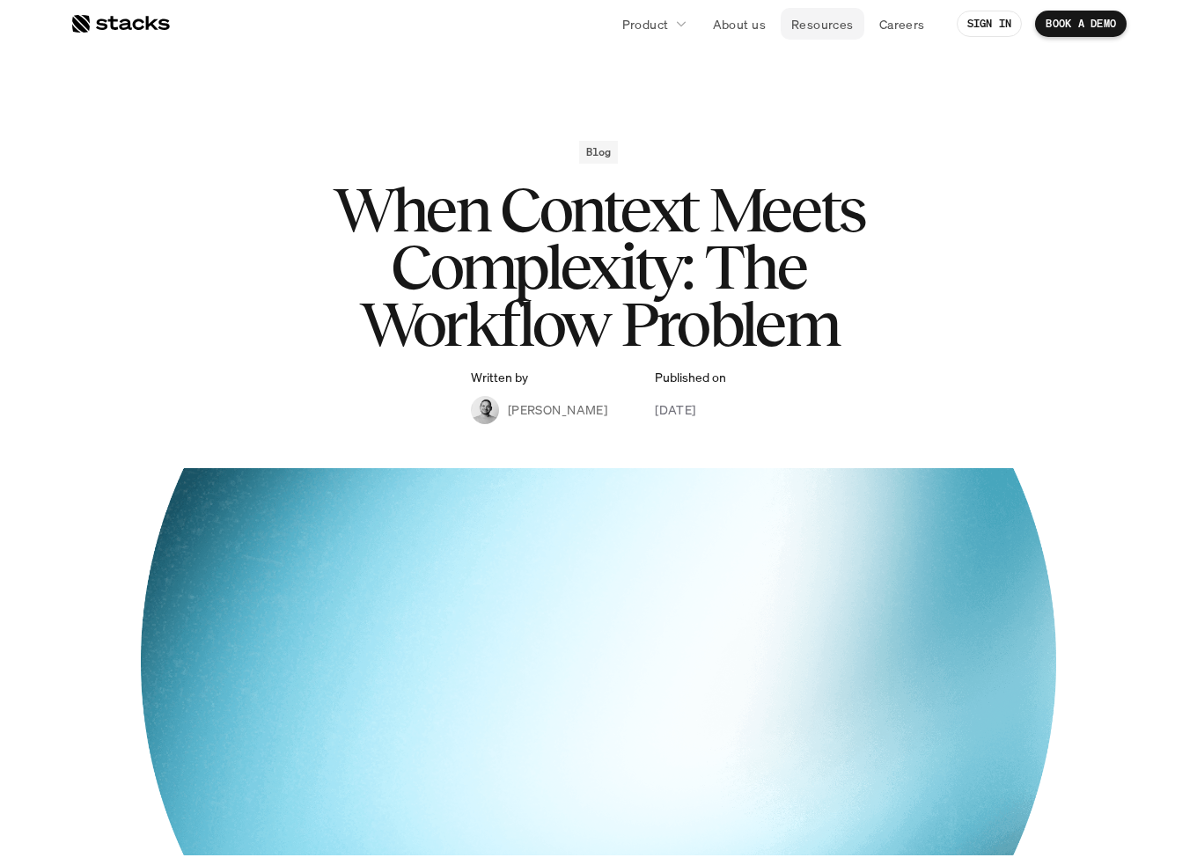
click at [840, 27] on p "Resources" at bounding box center [822, 24] width 62 height 18
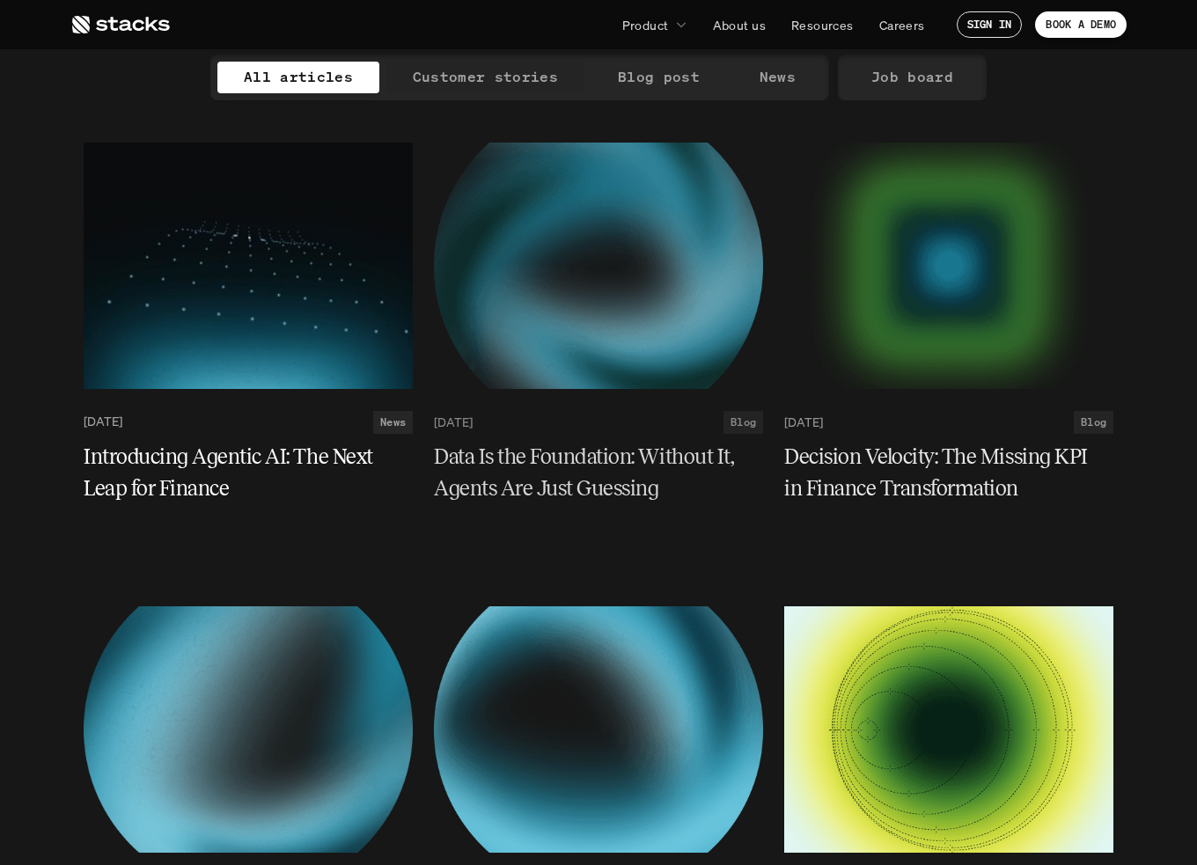
click at [487, 59] on div "All articles Customer stories Blog post News" at bounding box center [519, 78] width 619 height 46
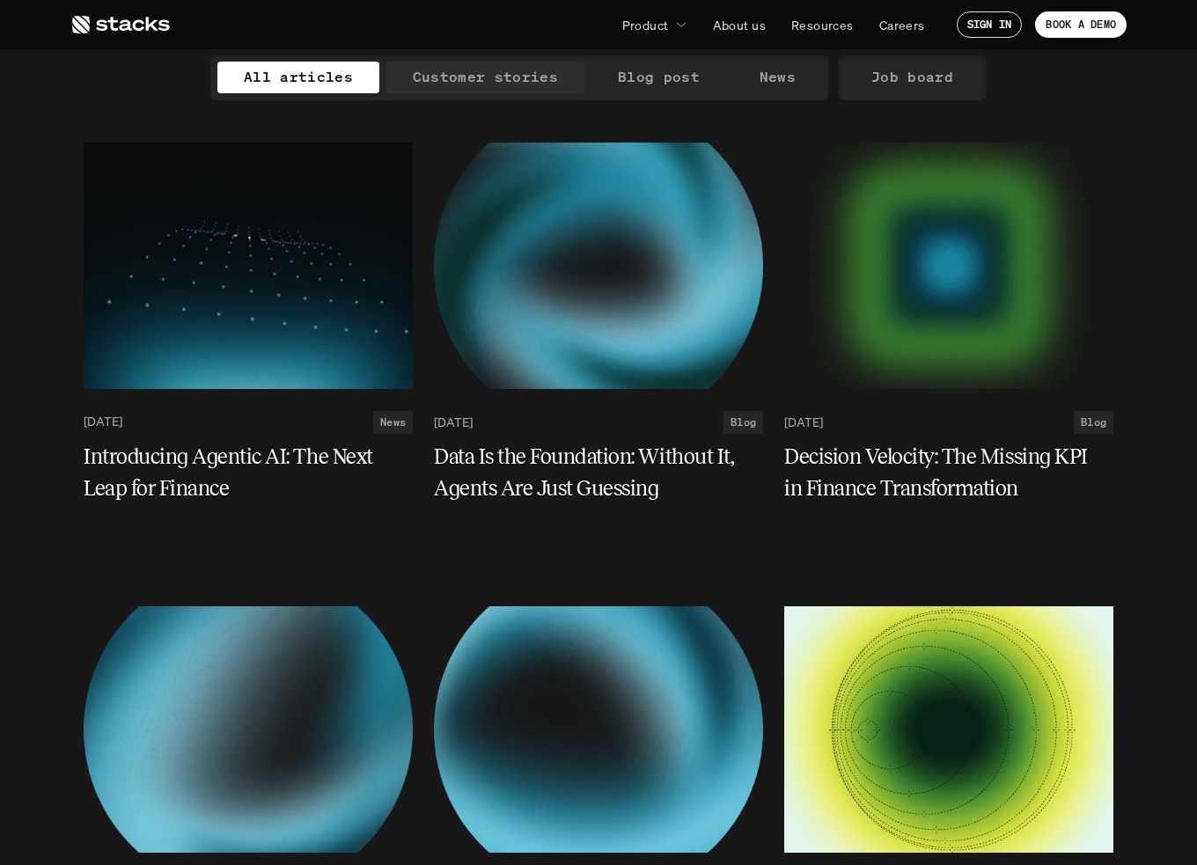
click at [488, 67] on p "Customer stories" at bounding box center [485, 77] width 145 height 26
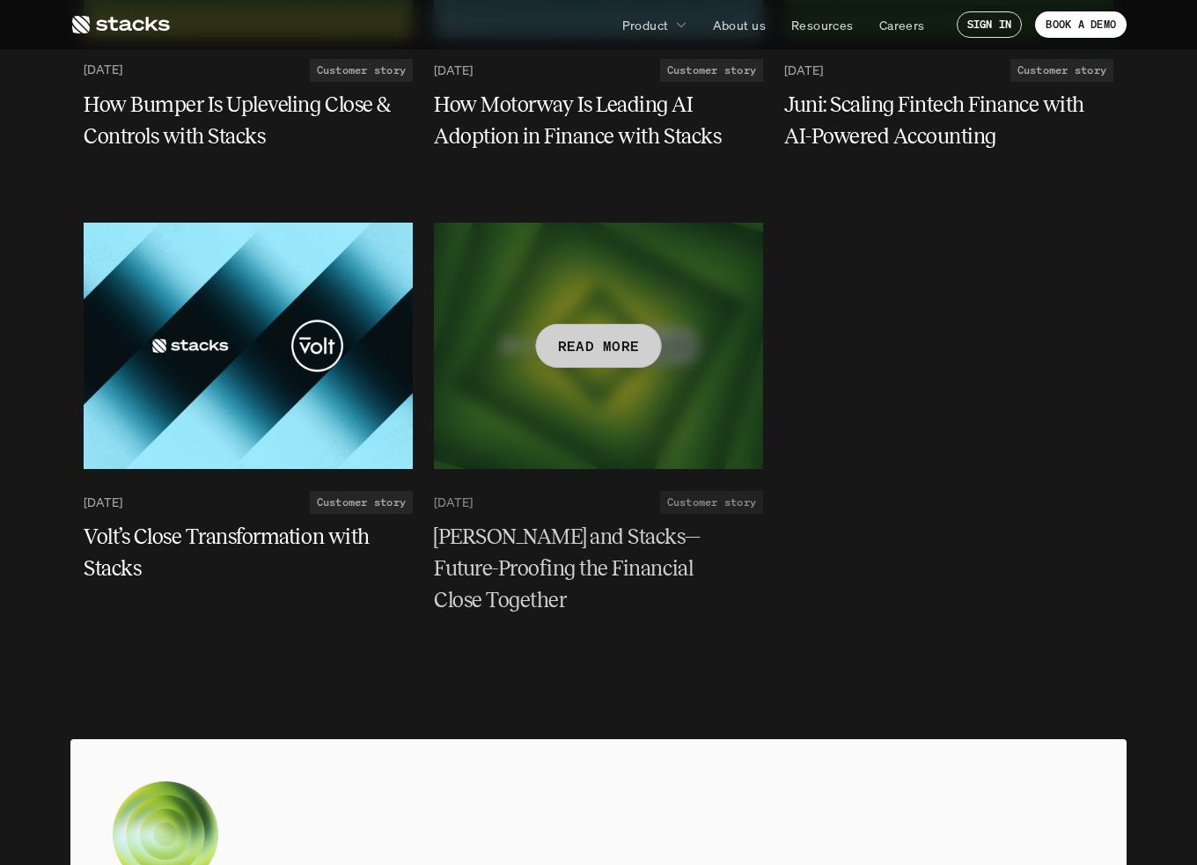
click at [666, 316] on div at bounding box center [598, 346] width 329 height 246
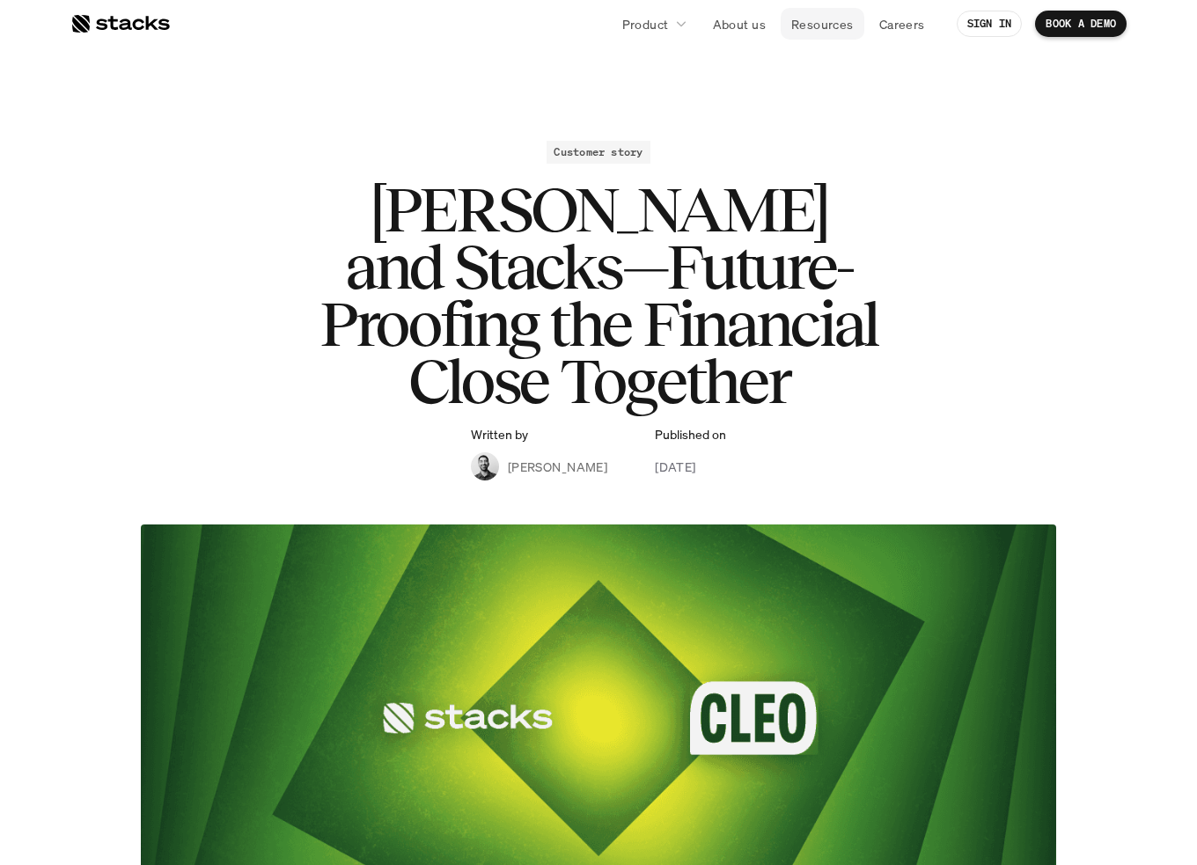
click at [825, 24] on p "Resources" at bounding box center [822, 24] width 62 height 18
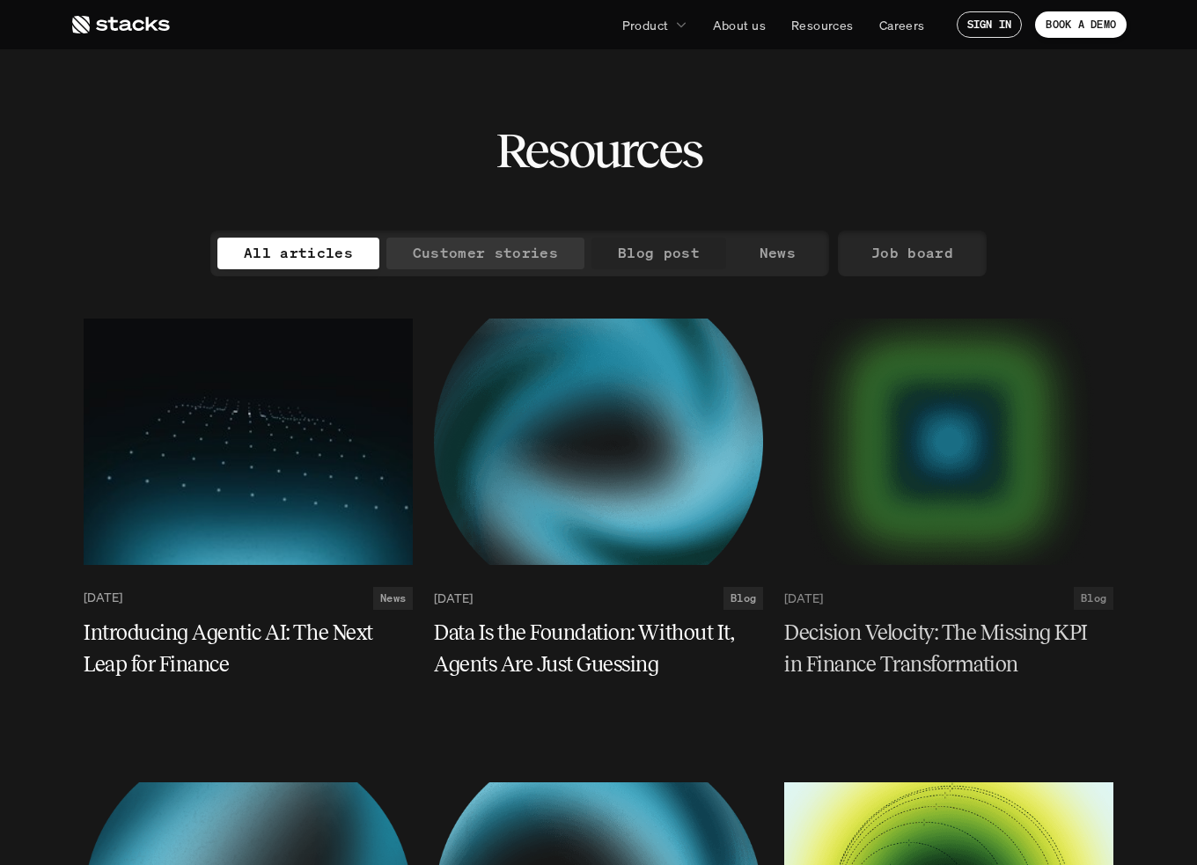
click at [546, 245] on p "Customer stories" at bounding box center [485, 253] width 145 height 26
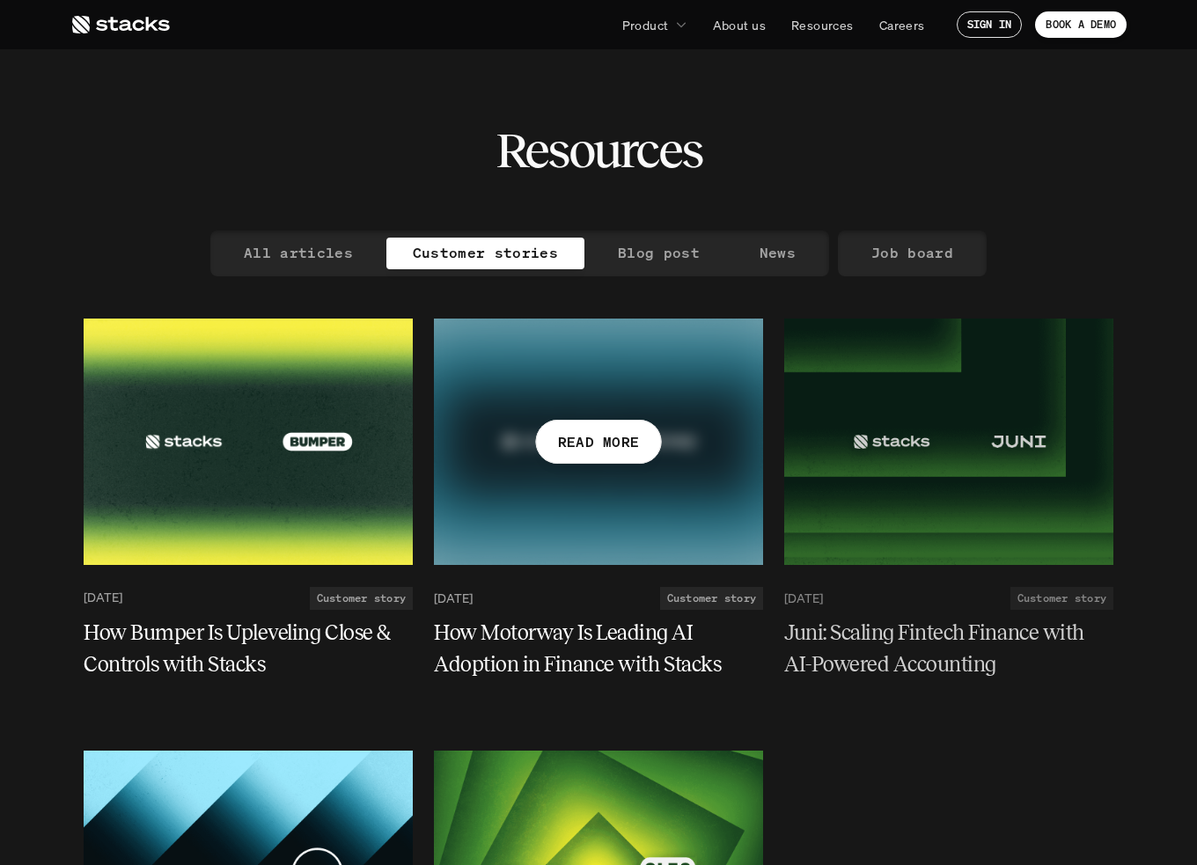
click at [625, 436] on p "READ MORE" at bounding box center [599, 441] width 82 height 26
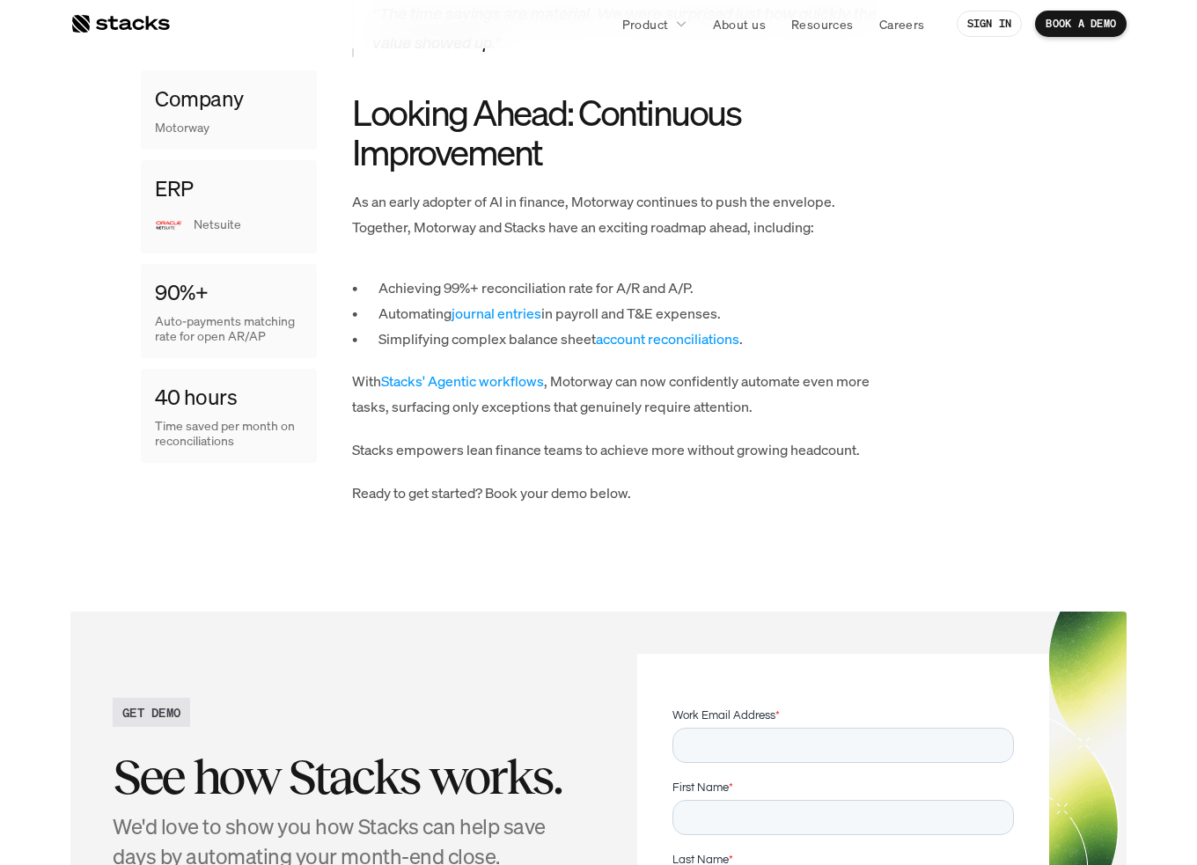
click at [516, 275] on p "Achieving 99%+ reconciliation rate for A/R and A/P." at bounding box center [629, 288] width 502 height 26
click at [692, 275] on p "Achieving 99%+ reconciliation rate for A/R and A/P." at bounding box center [629, 288] width 502 height 26
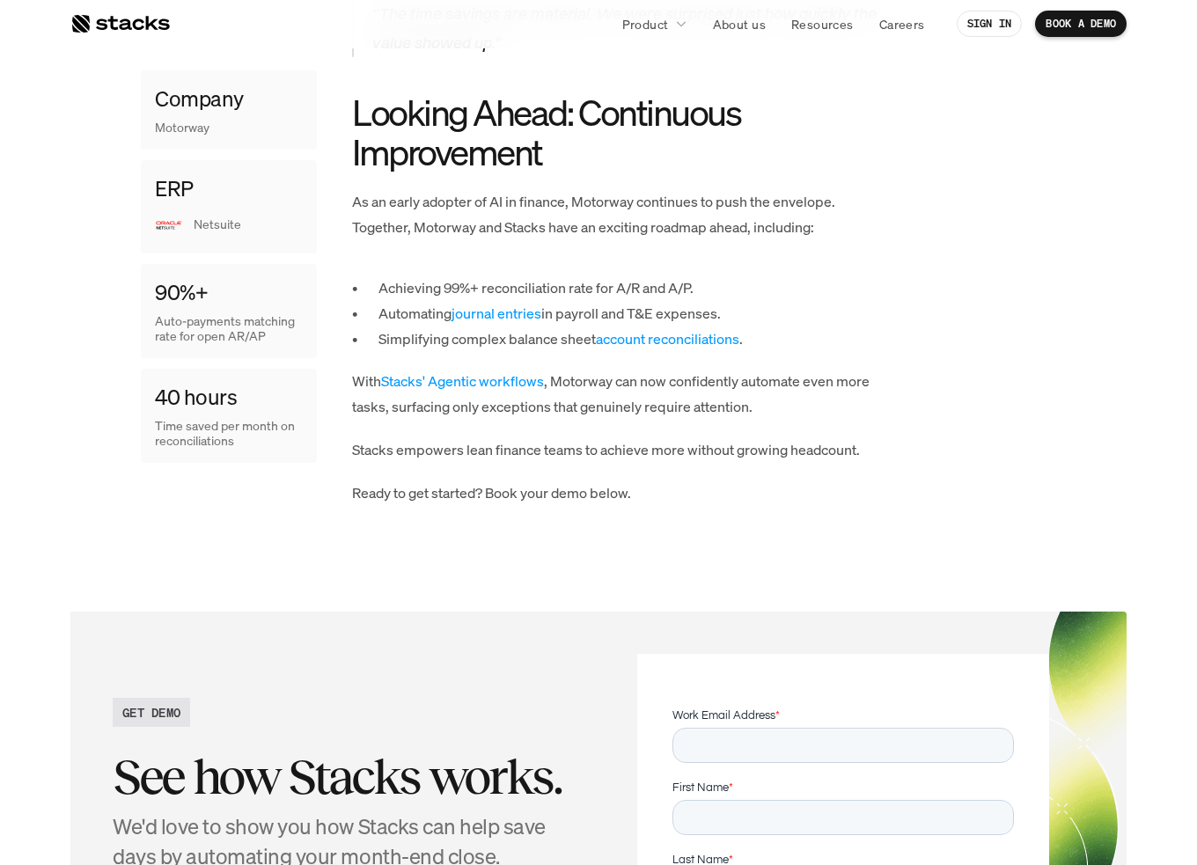
click at [692, 275] on p "Achieving 99%+ reconciliation rate for A/R and A/P." at bounding box center [629, 288] width 502 height 26
click at [626, 275] on p "Achieving 99%+ reconciliation rate for A/R and A/P." at bounding box center [629, 288] width 502 height 26
click at [435, 191] on p "As an early adopter of AI in finance, Motorway continues to push the envelope. …" at bounding box center [616, 214] width 528 height 51
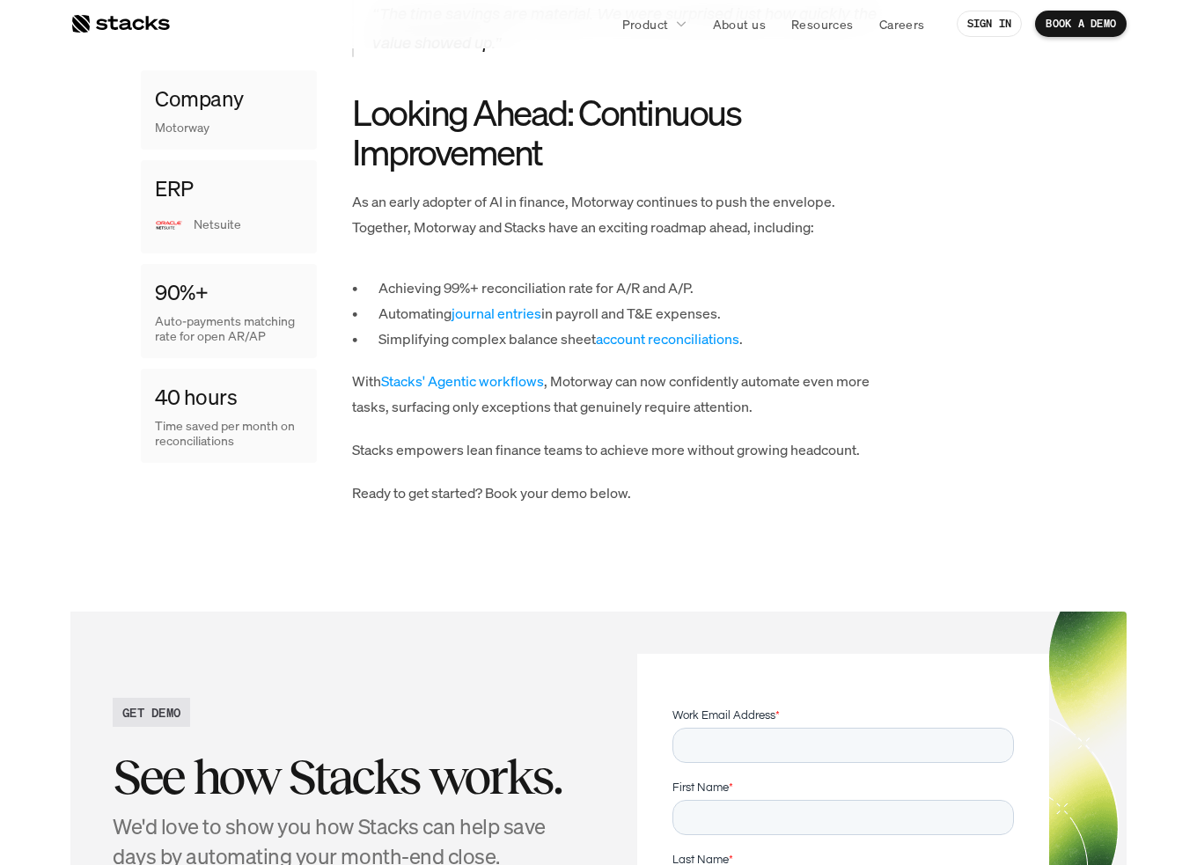
click at [420, 301] on p "Automating journal entries in payroll and T&E expenses." at bounding box center [629, 314] width 502 height 26
click at [723, 275] on p "Achieving 99%+ reconciliation rate for A/R and A/P." at bounding box center [629, 288] width 502 height 26
drag, startPoint x: 730, startPoint y: 287, endPoint x: 332, endPoint y: 244, distance: 400.9
